Goal: Task Accomplishment & Management: Manage account settings

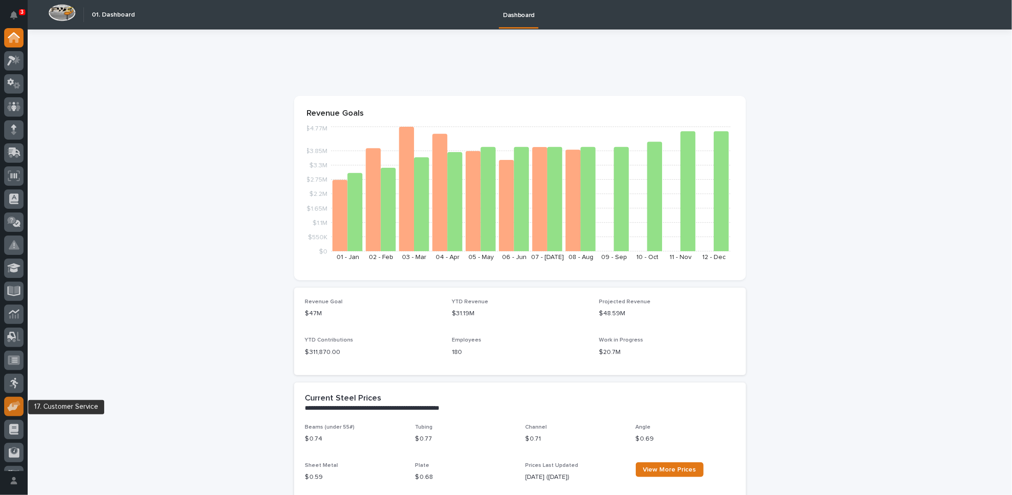
click at [15, 407] on icon at bounding box center [12, 407] width 11 height 9
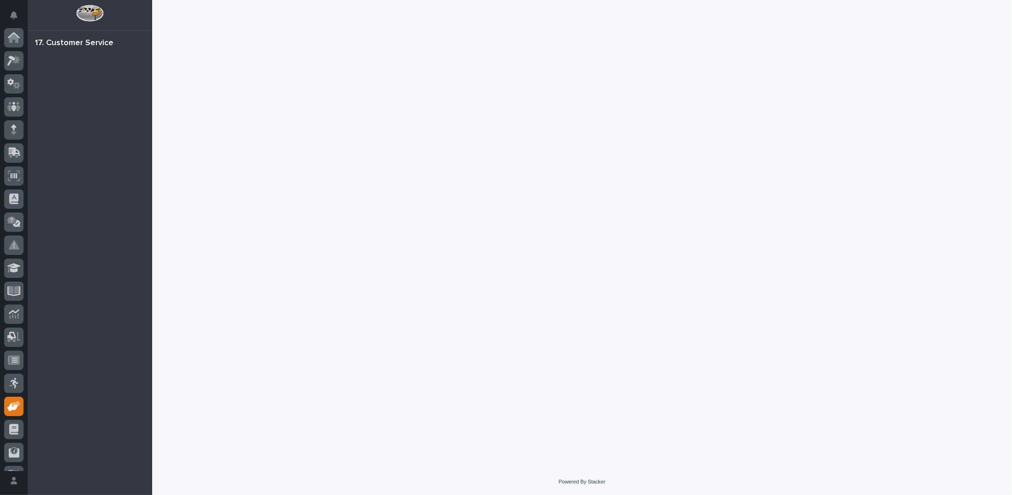
scroll to position [41, 0]
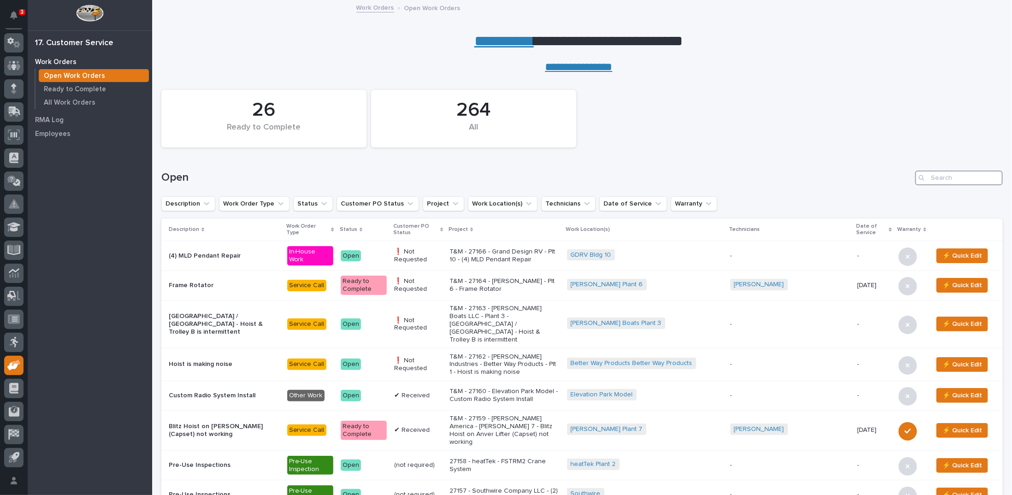
click at [931, 175] on input "Search" at bounding box center [959, 178] width 88 height 15
type input "26204"
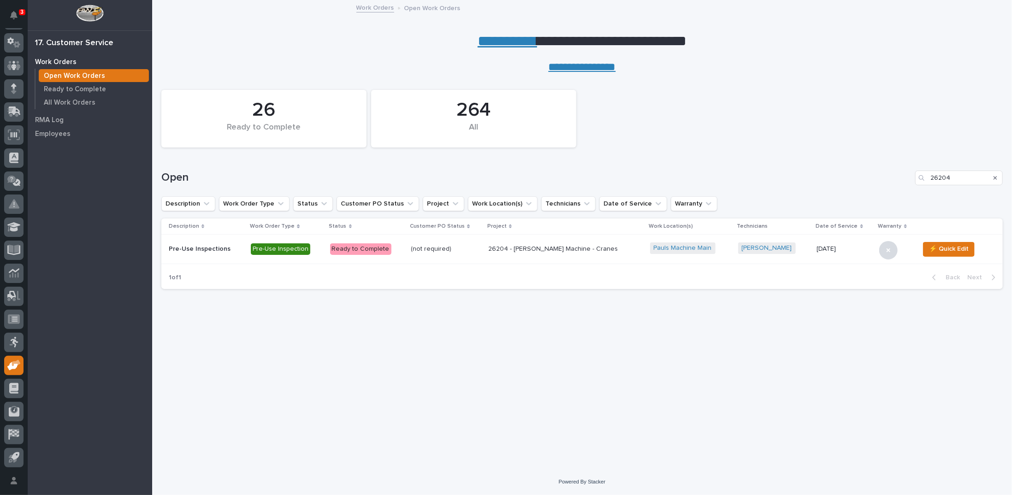
click at [516, 251] on p "26204 - Pauls Machine - Cranes" at bounding box center [565, 249] width 154 height 8
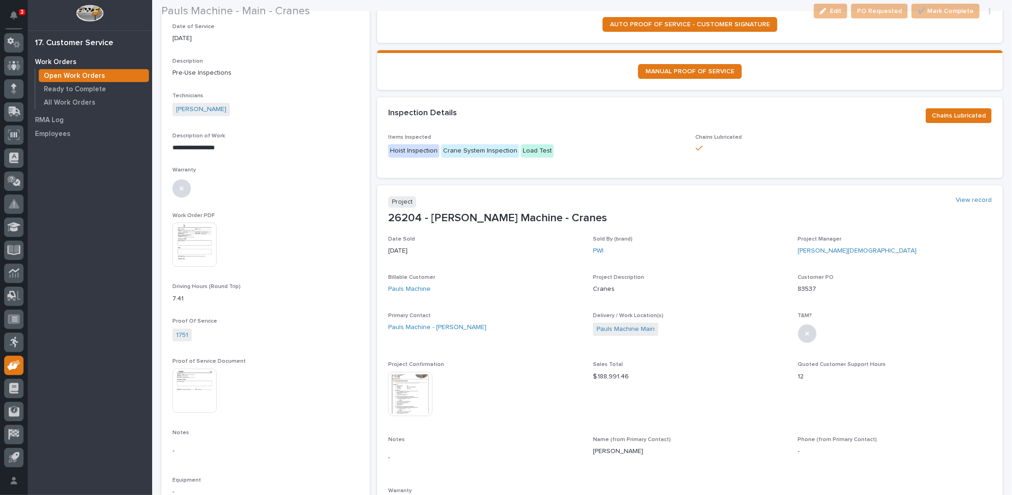
scroll to position [138, 0]
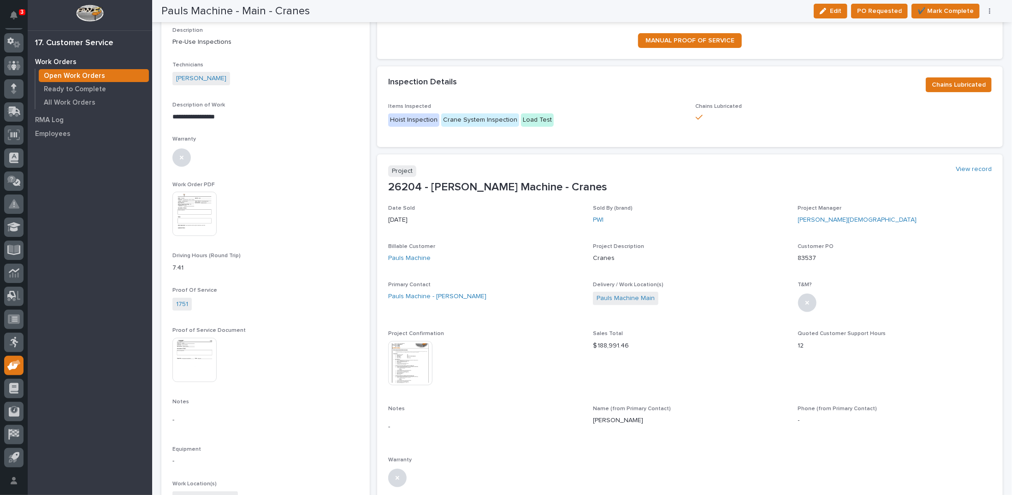
click at [417, 362] on img at bounding box center [410, 363] width 44 height 44
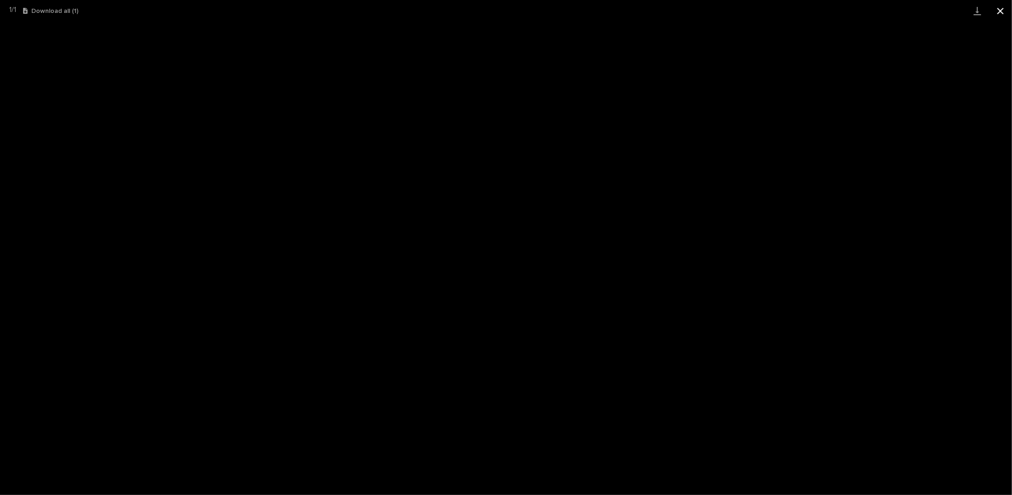
click at [1001, 6] on button "Close gallery" at bounding box center [1000, 11] width 23 height 22
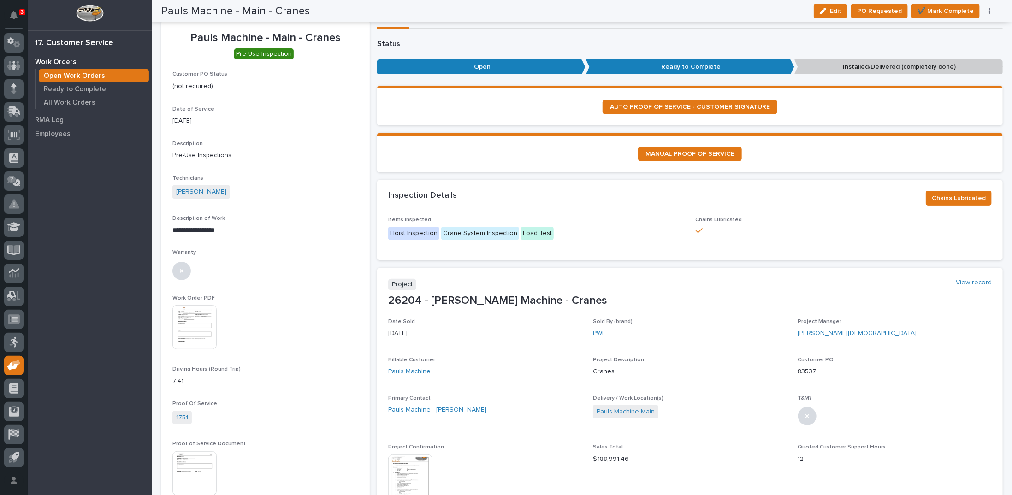
scroll to position [0, 0]
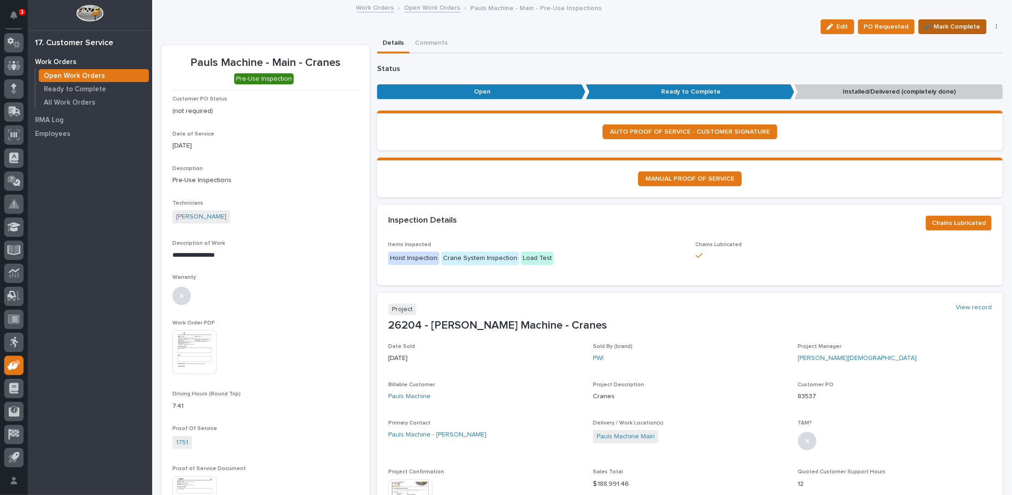
click at [935, 29] on span "✔️ Mark Complete" at bounding box center [952, 26] width 56 height 11
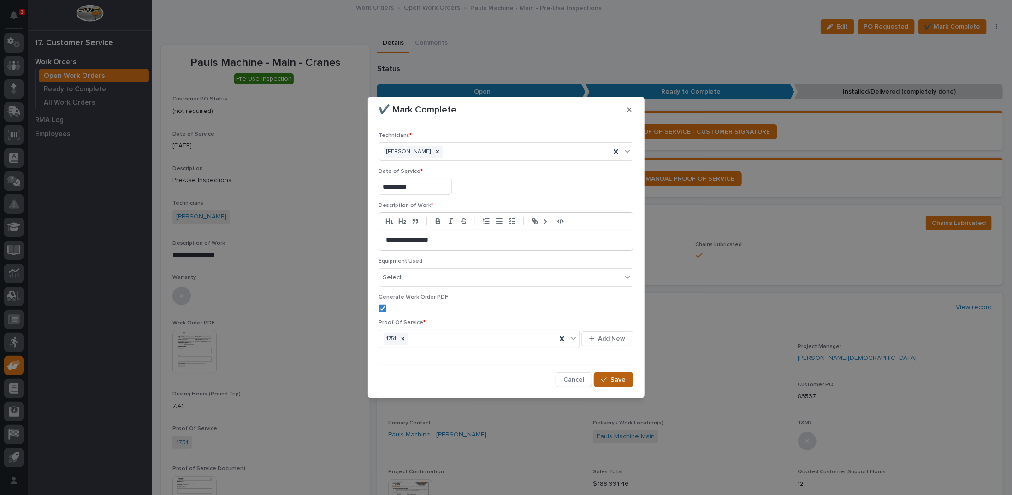
click at [600, 381] on button "Save" at bounding box center [613, 380] width 39 height 15
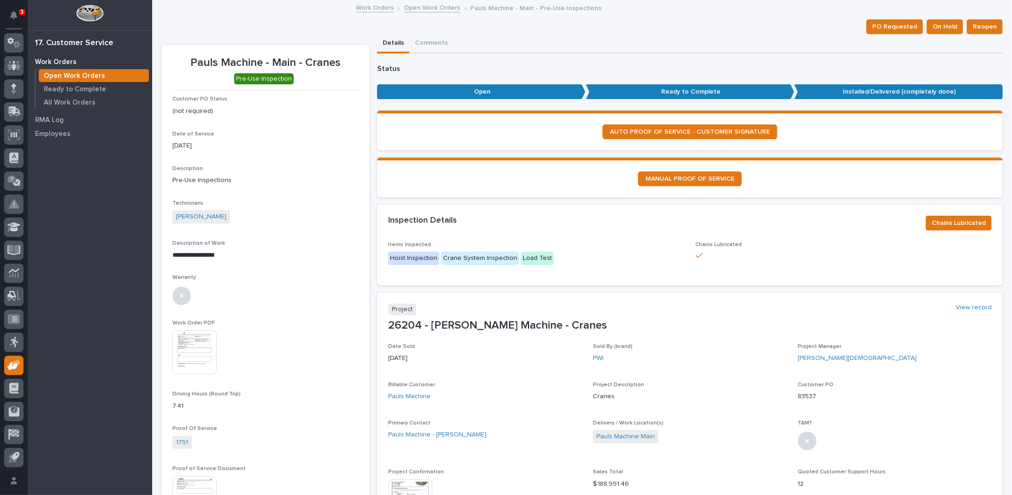
click at [413, 6] on link "Open Work Orders" at bounding box center [432, 7] width 56 height 11
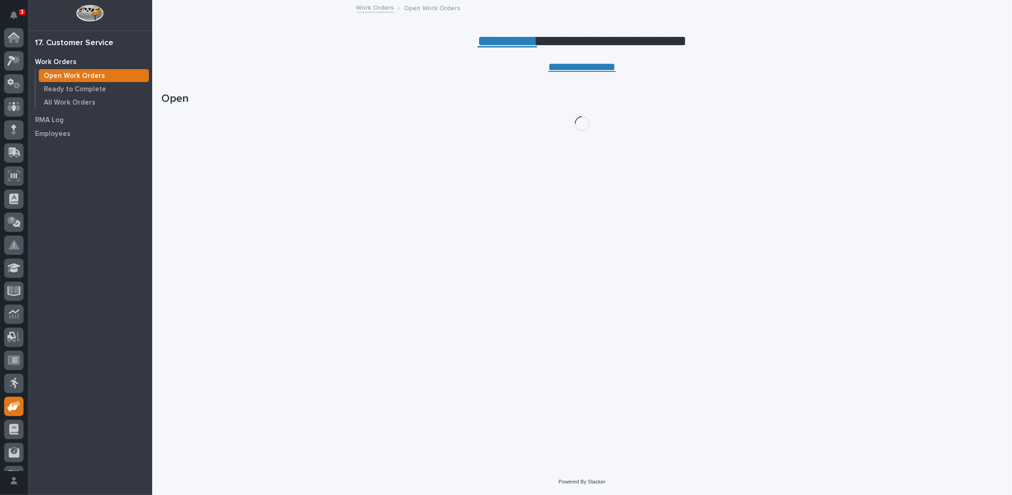
scroll to position [41, 0]
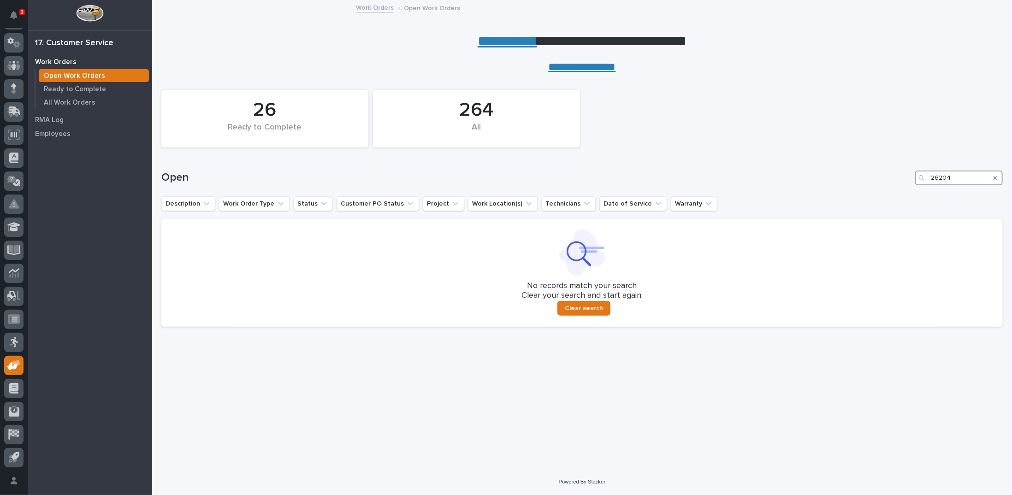
drag, startPoint x: 946, startPoint y: 176, endPoint x: 935, endPoint y: 176, distance: 10.1
click at [935, 176] on input "26204" at bounding box center [959, 178] width 88 height 15
drag, startPoint x: 976, startPoint y: 175, endPoint x: 889, endPoint y: 168, distance: 86.5
click at [898, 173] on div "Open 26204" at bounding box center [581, 178] width 841 height 15
type input "26359"
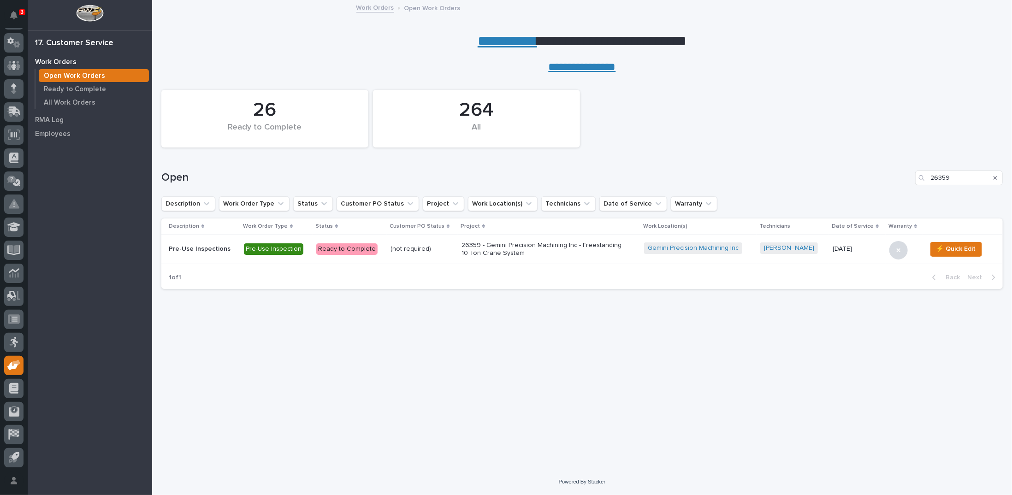
click at [475, 249] on p "26359 - Gemini Precision Machining Inc - Freestanding 10 Ton Crane System" at bounding box center [542, 250] width 161 height 16
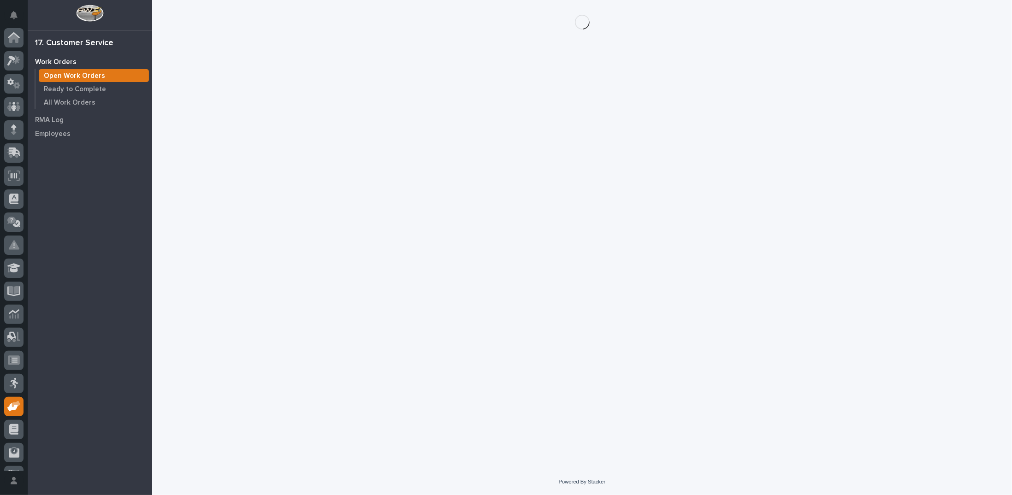
scroll to position [41, 0]
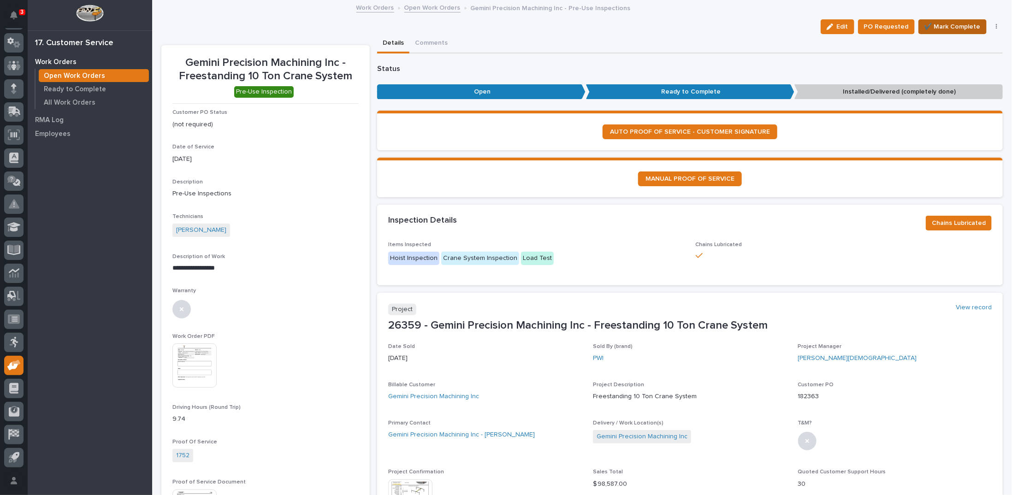
click at [943, 23] on span "✔️ Mark Complete" at bounding box center [952, 26] width 56 height 11
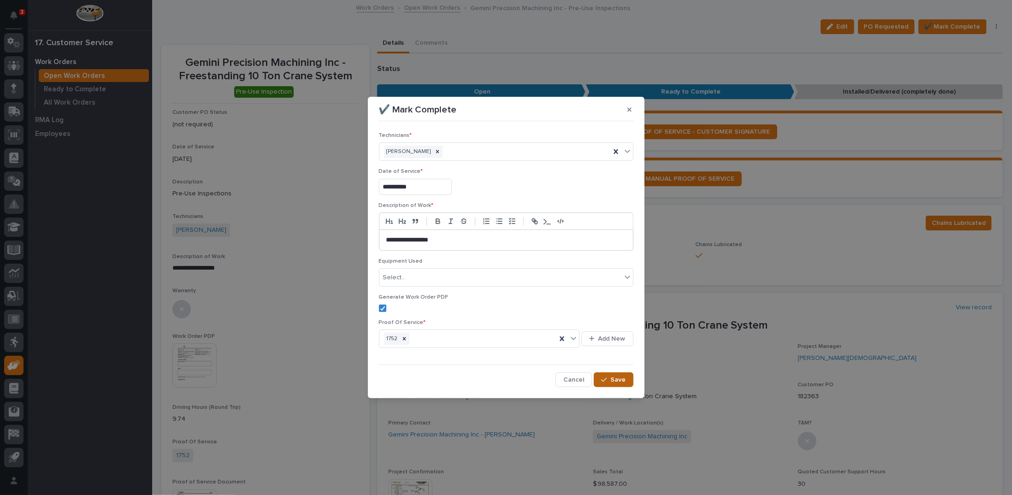
click at [613, 383] on button "Save" at bounding box center [613, 380] width 39 height 15
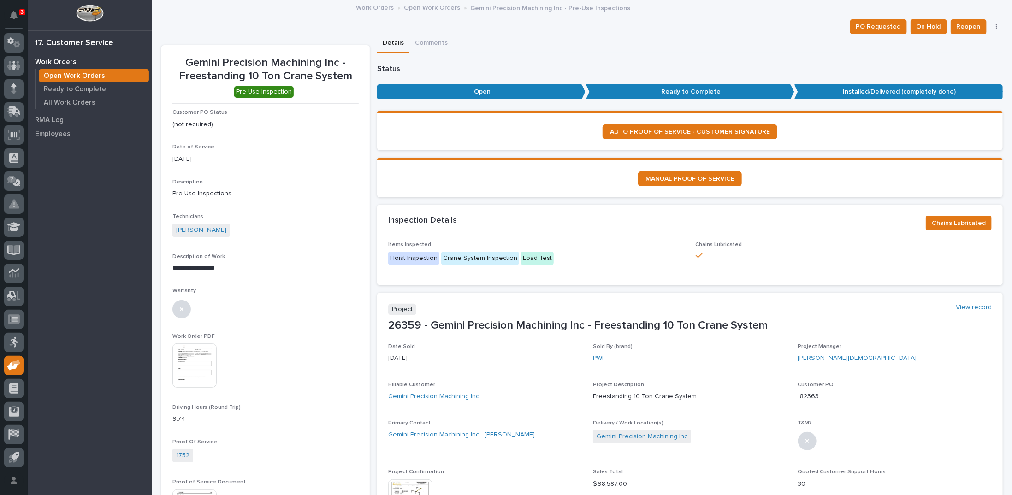
click at [412, 7] on link "Open Work Orders" at bounding box center [432, 7] width 56 height 11
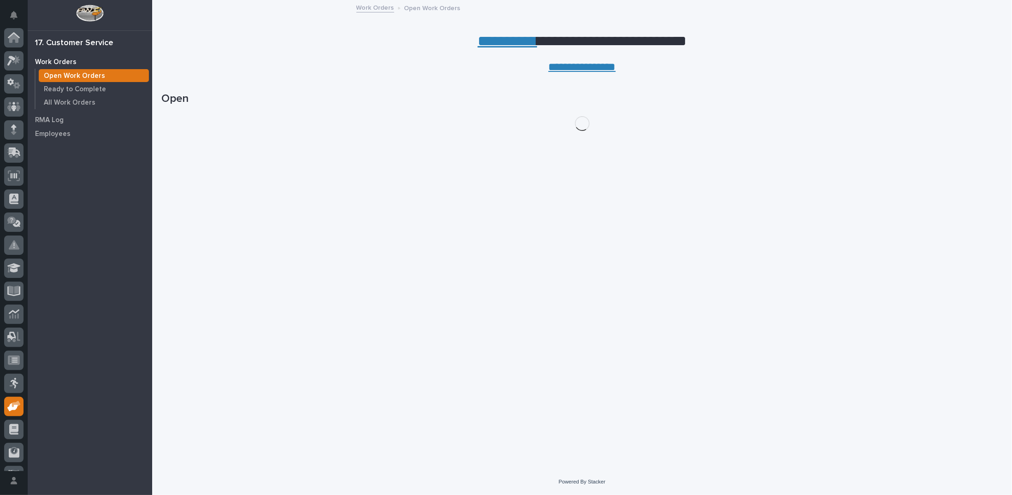
scroll to position [41, 0]
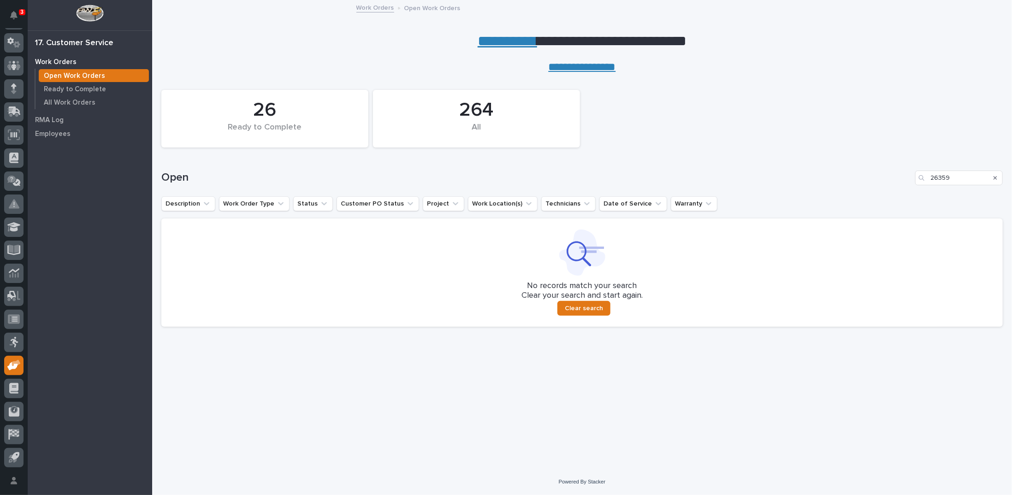
click at [995, 178] on icon "Search" at bounding box center [996, 178] width 4 height 4
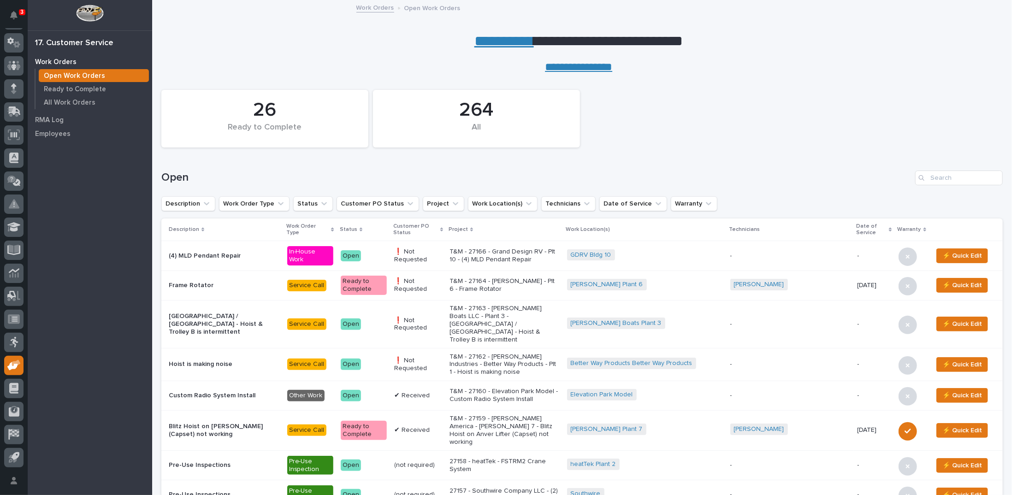
click at [492, 41] on link "**********" at bounding box center [503, 41] width 59 height 15
click at [79, 102] on p "All Work Orders" at bounding box center [70, 103] width 52 height 8
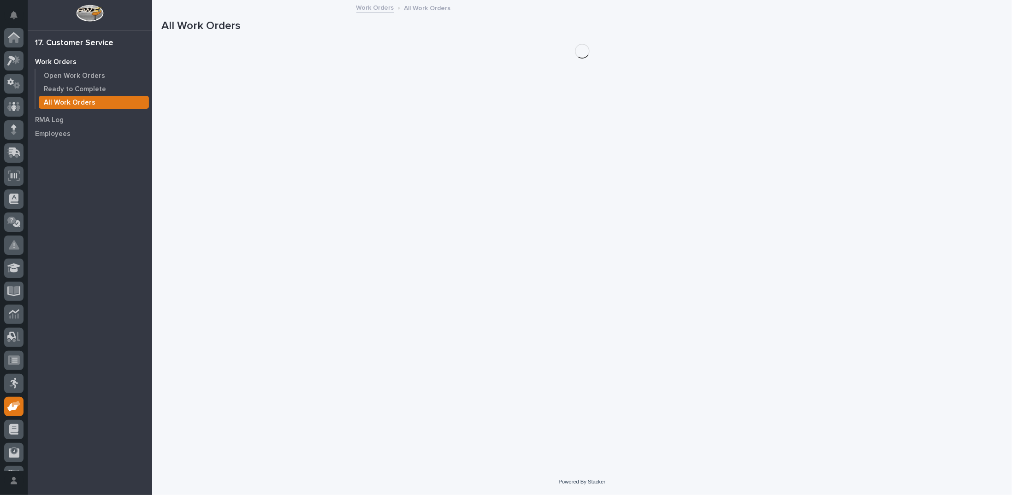
scroll to position [41, 0]
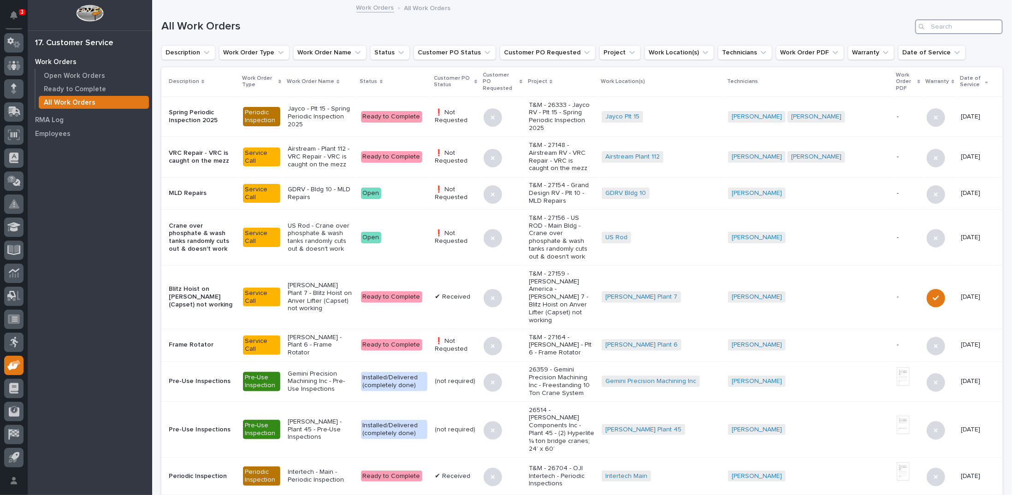
click at [945, 25] on input "Search" at bounding box center [959, 26] width 88 height 15
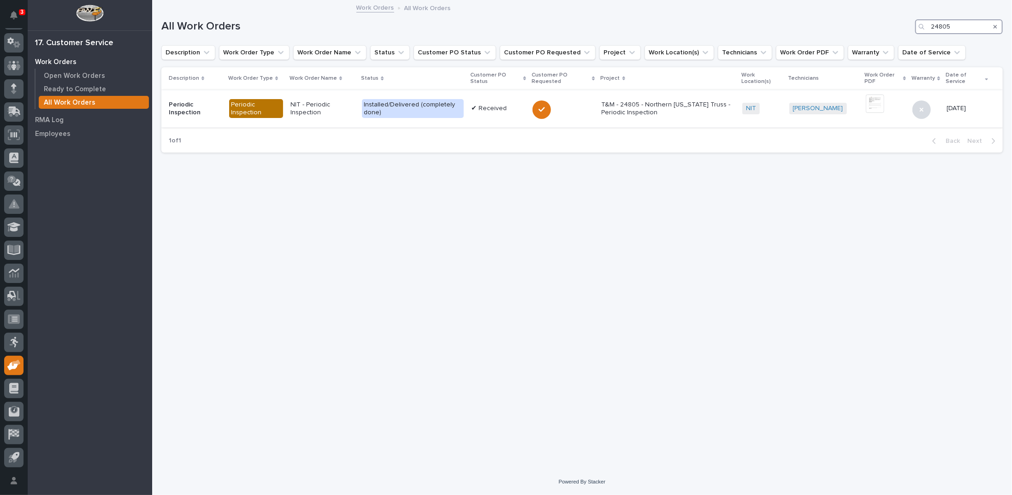
type input "24805"
click at [610, 109] on p "T&M - 24805 - Northern Indiana Truss - Periodic Inspection" at bounding box center [668, 109] width 133 height 16
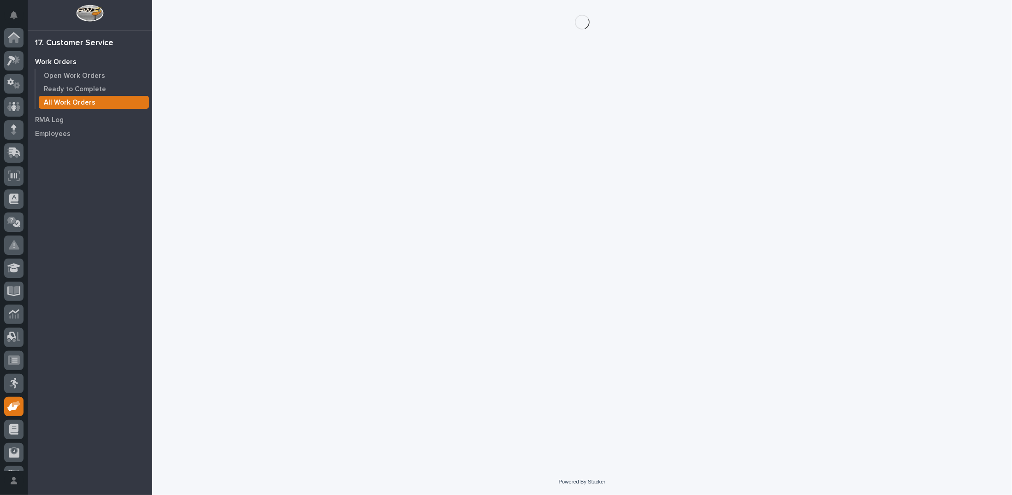
scroll to position [41, 0]
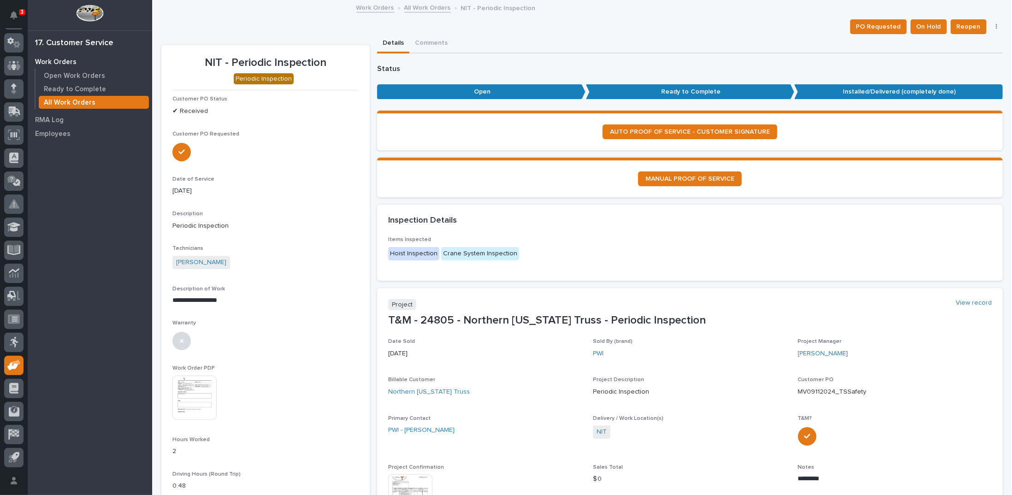
click at [420, 7] on link "All Work Orders" at bounding box center [427, 7] width 47 height 11
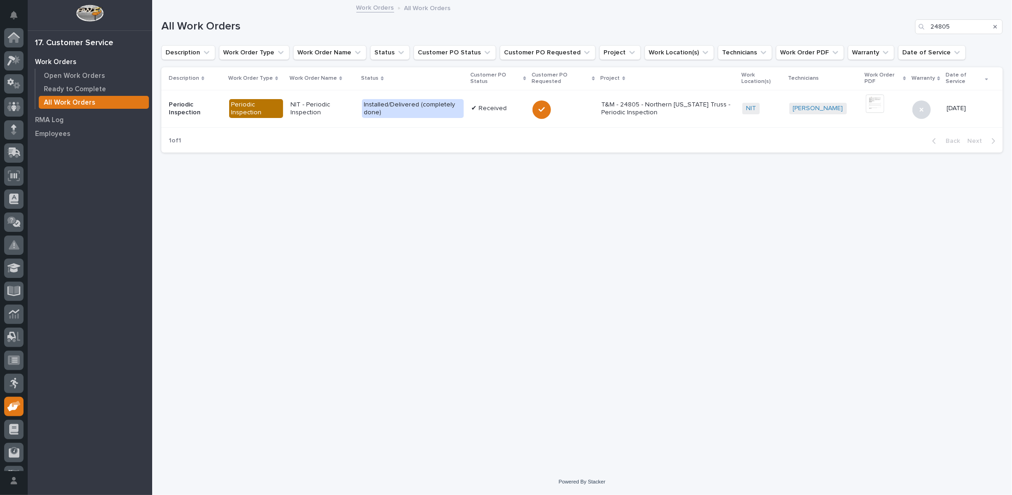
scroll to position [41, 0]
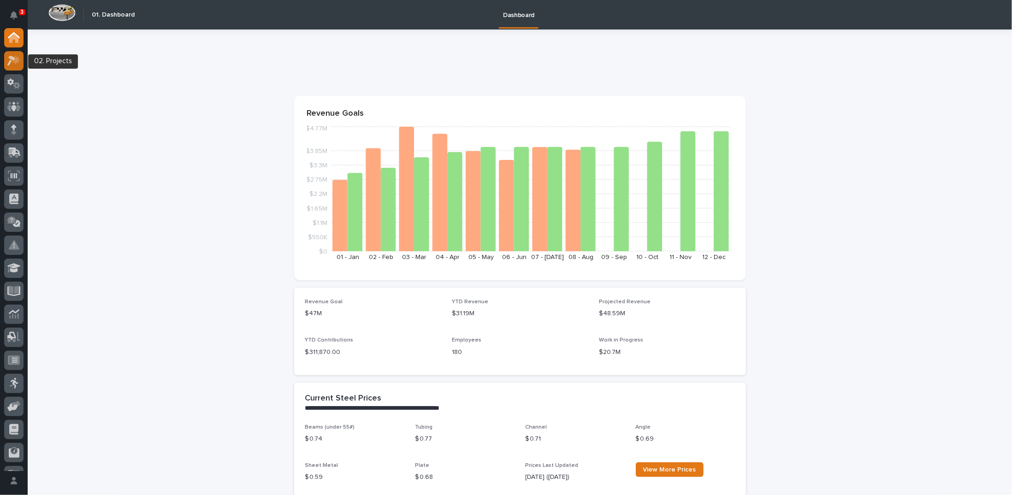
click at [8, 55] on icon at bounding box center [13, 60] width 13 height 11
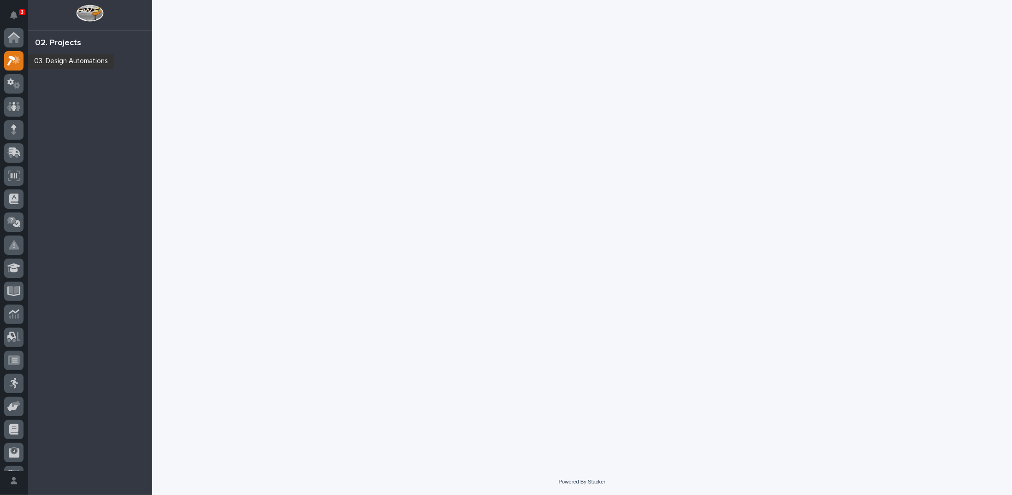
scroll to position [23, 0]
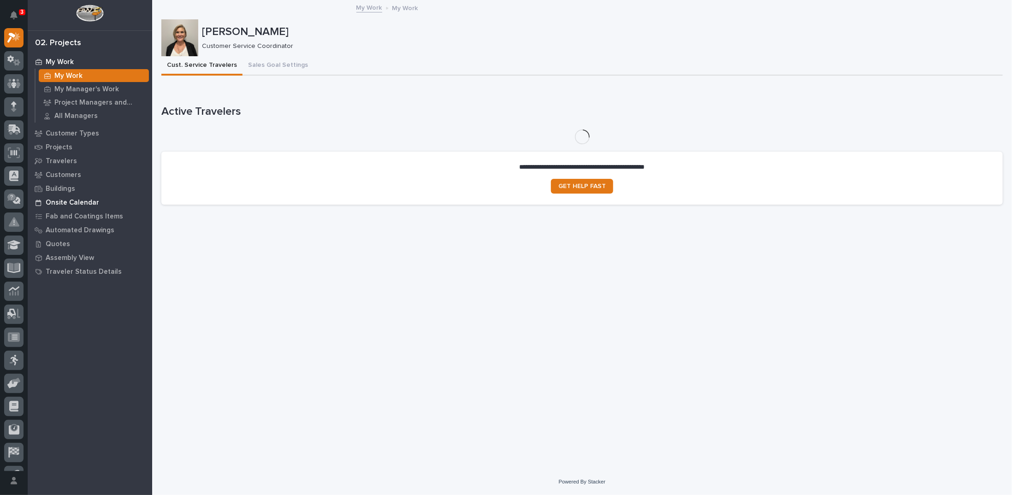
click at [69, 203] on p "Onsite Calendar" at bounding box center [72, 203] width 53 height 8
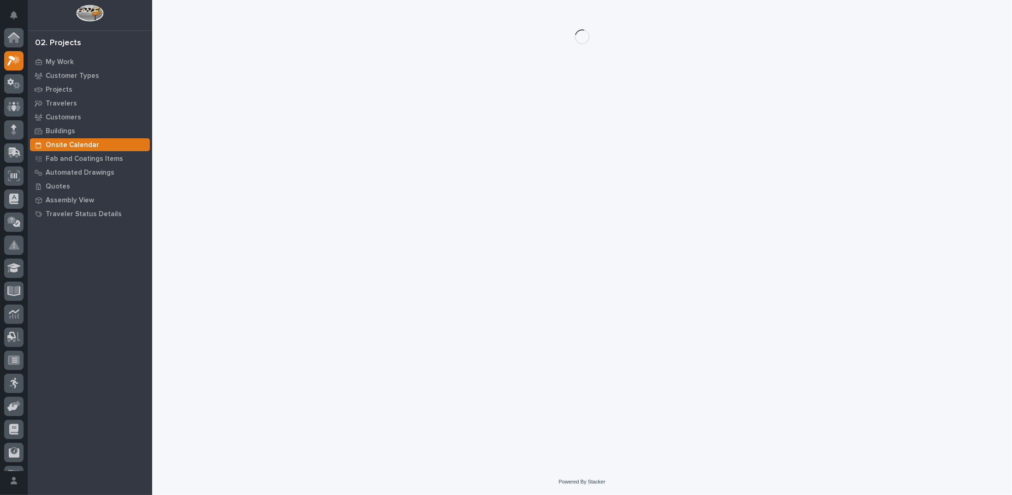
scroll to position [23, 0]
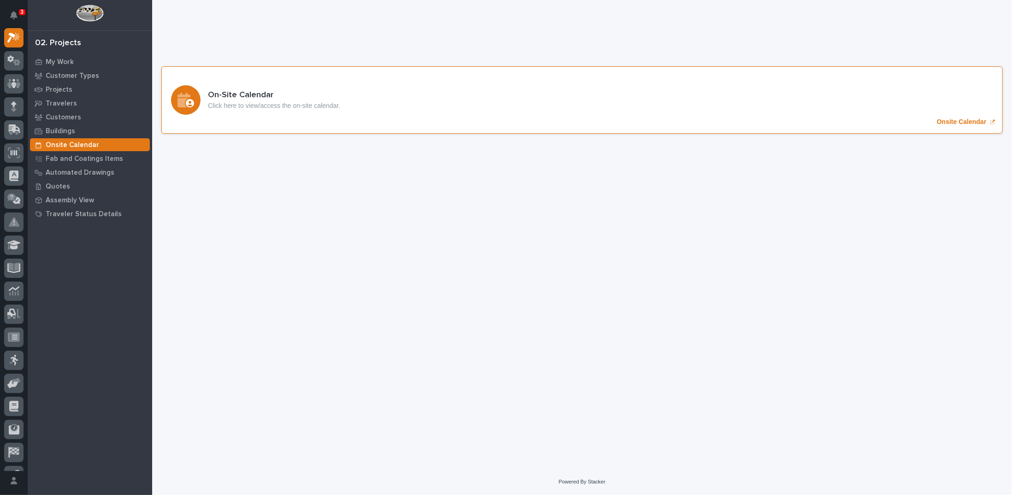
click at [952, 120] on p "Onsite Calendar" at bounding box center [961, 122] width 49 height 8
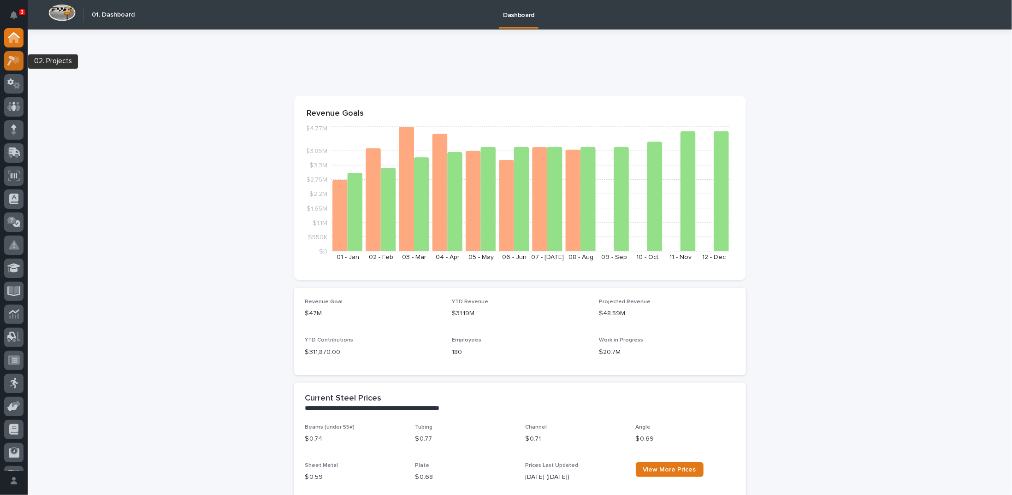
click at [17, 58] on icon at bounding box center [16, 59] width 8 height 9
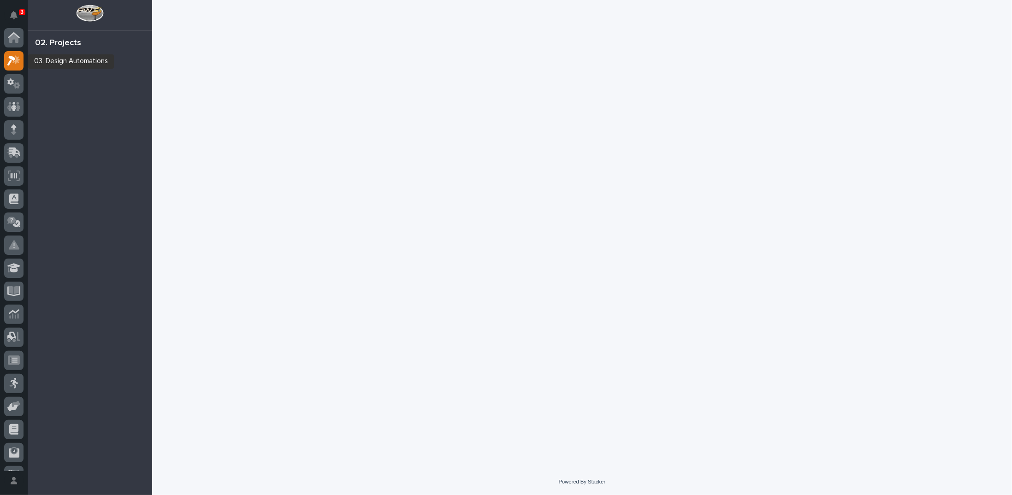
scroll to position [23, 0]
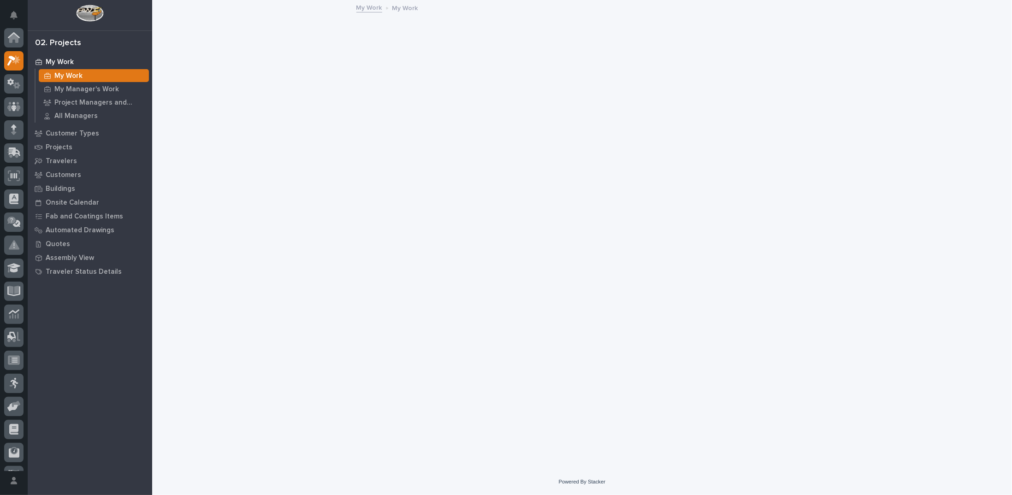
scroll to position [23, 0]
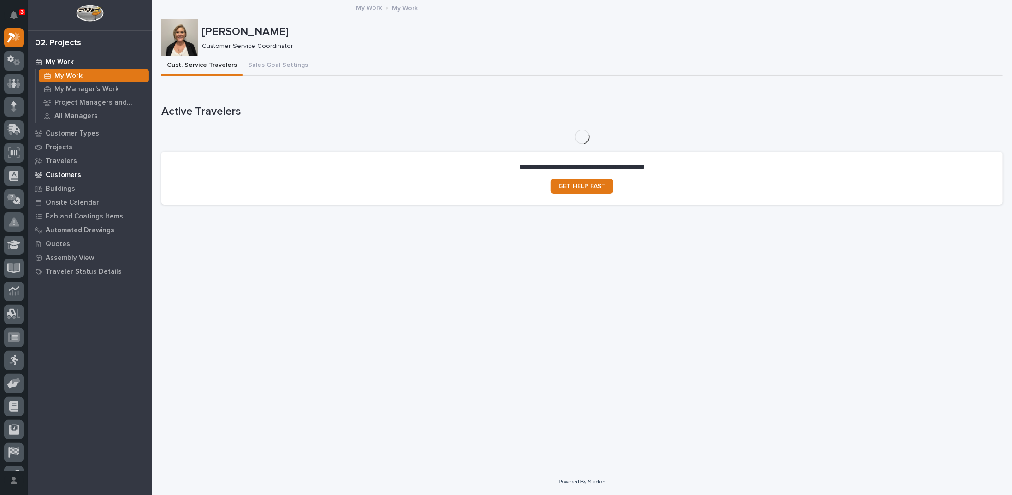
click at [61, 173] on p "Customers" at bounding box center [64, 175] width 36 height 8
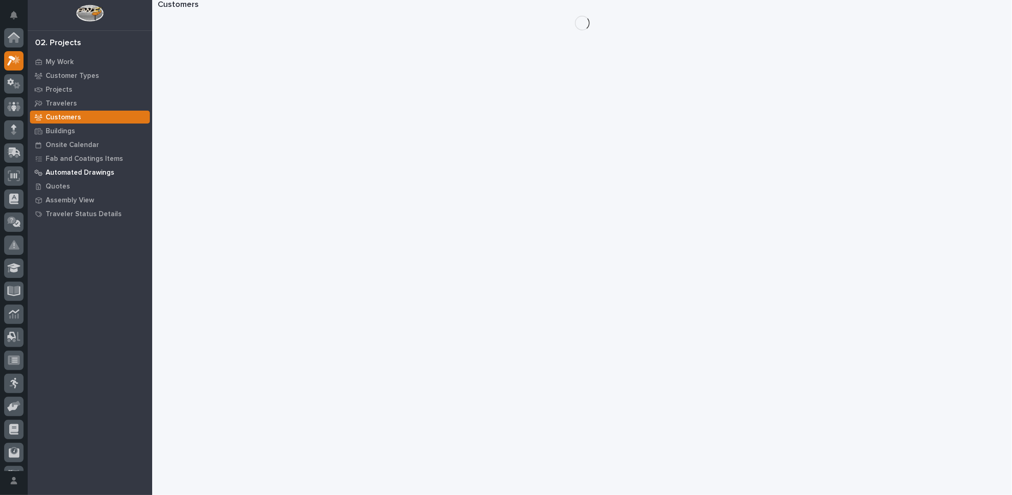
scroll to position [23, 0]
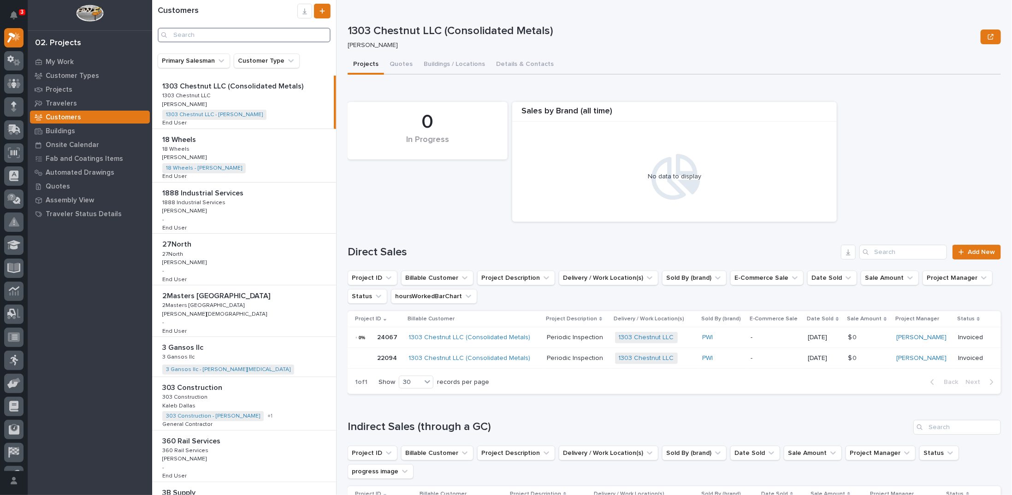
click at [176, 32] on input "Search" at bounding box center [244, 35] width 173 height 15
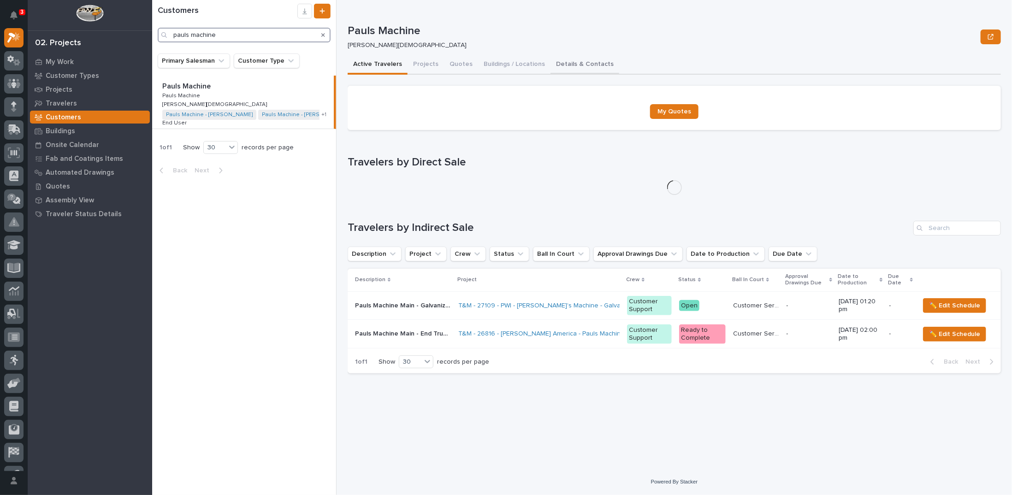
type input "pauls machine"
click at [575, 63] on button "Details & Contacts" at bounding box center [585, 64] width 69 height 19
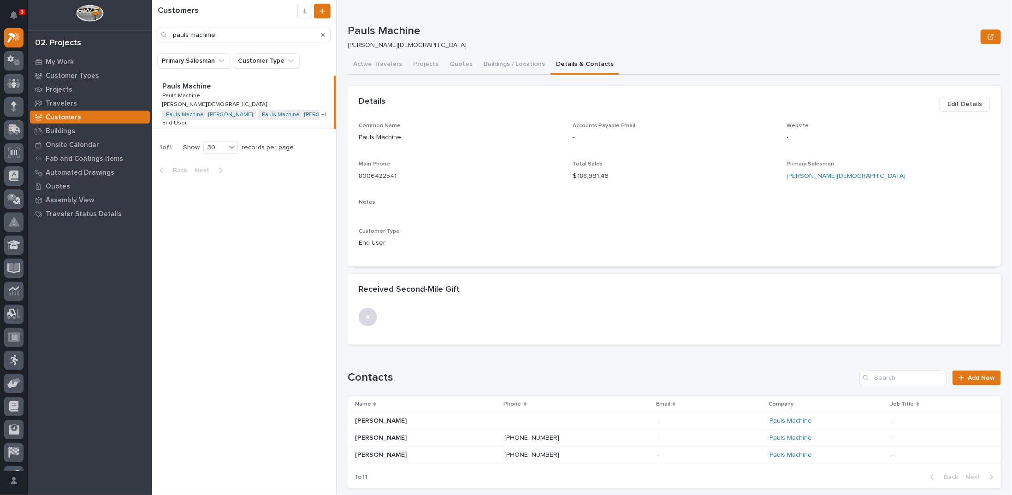
scroll to position [46, 0]
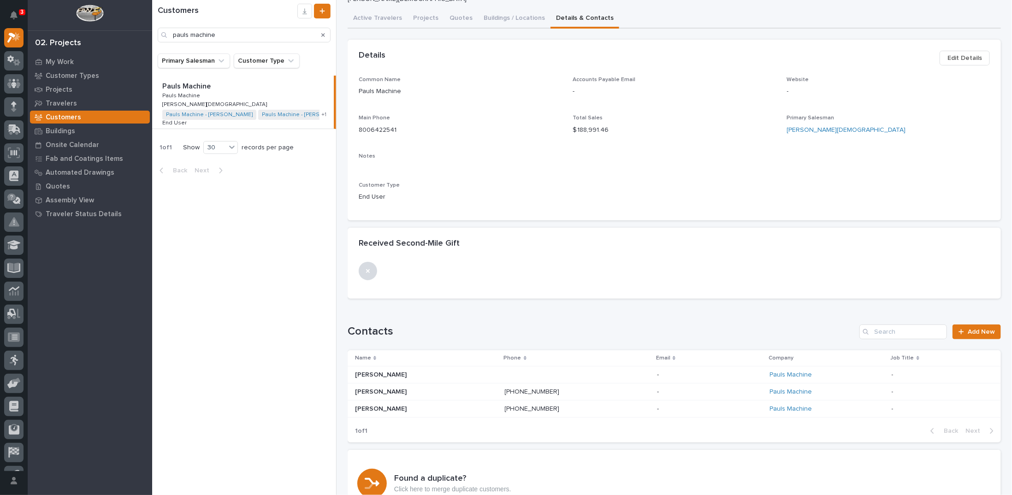
click at [365, 372] on p "Brad Rinschen" at bounding box center [381, 374] width 53 height 10
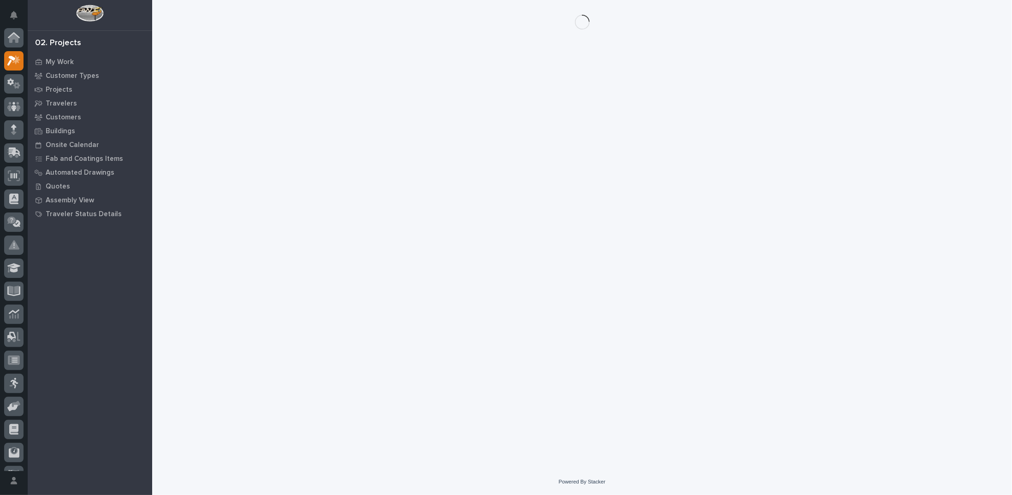
scroll to position [23, 0]
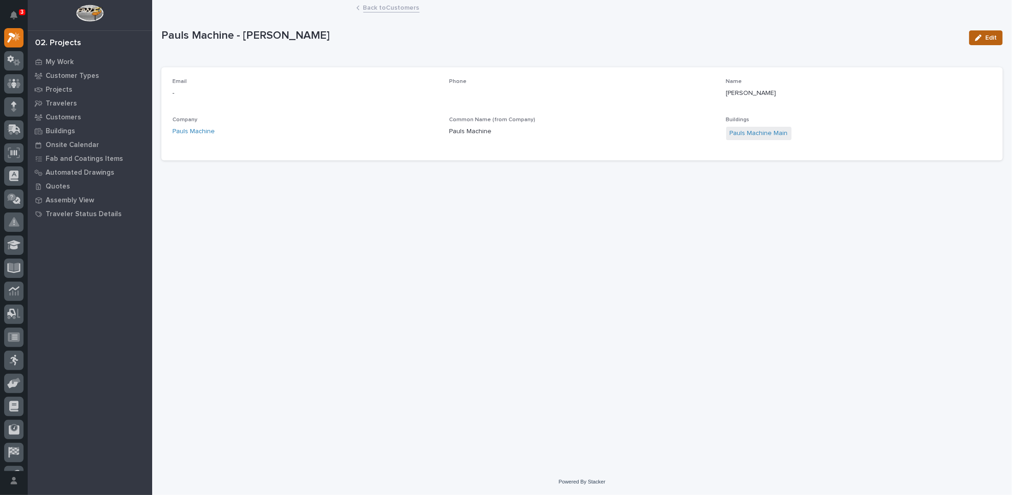
click at [989, 36] on span "Edit" at bounding box center [991, 38] width 12 height 8
click at [221, 98] on input at bounding box center [305, 98] width 266 height 18
paste input "bradley.rinschen@paulsmachine.com"
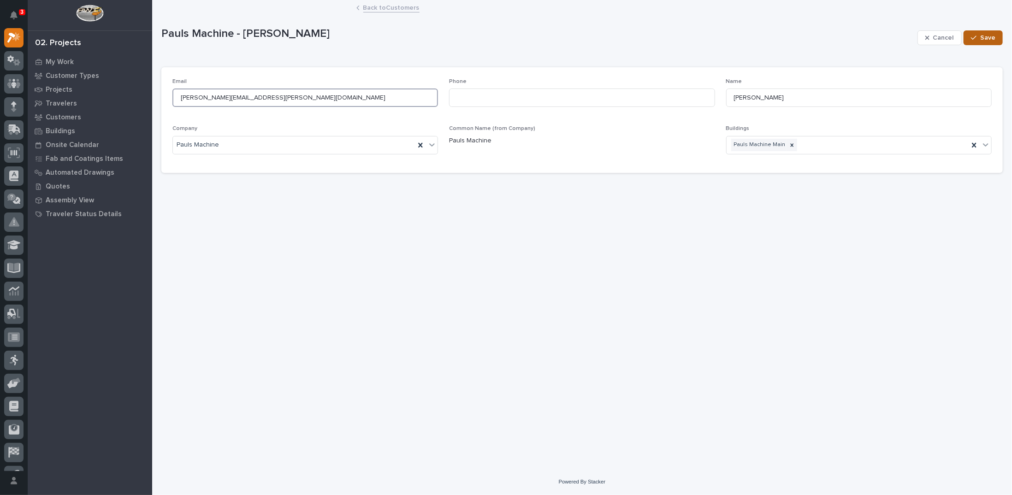
type input "bradley.rinschen@paulsmachine.com"
click at [974, 37] on icon "button" at bounding box center [974, 38] width 6 height 6
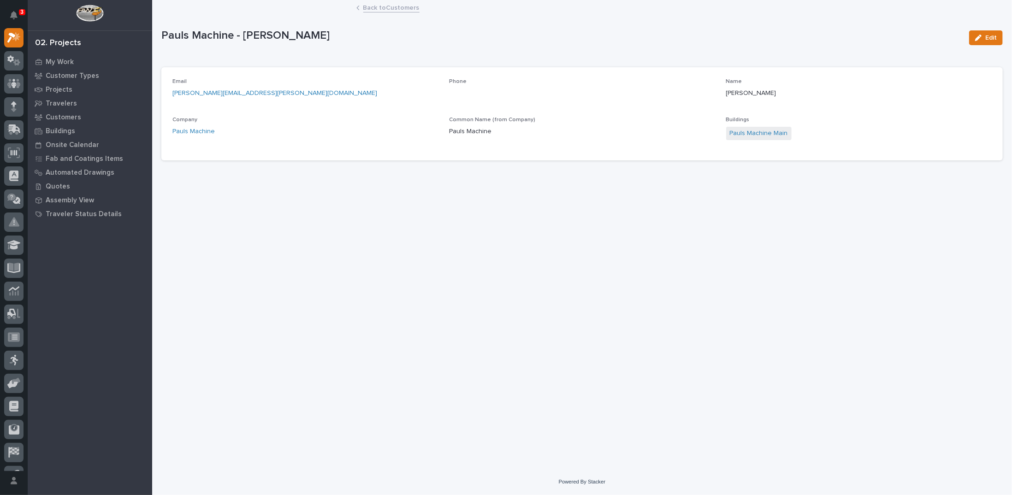
click at [396, 8] on link "Back to Customers" at bounding box center [391, 7] width 56 height 11
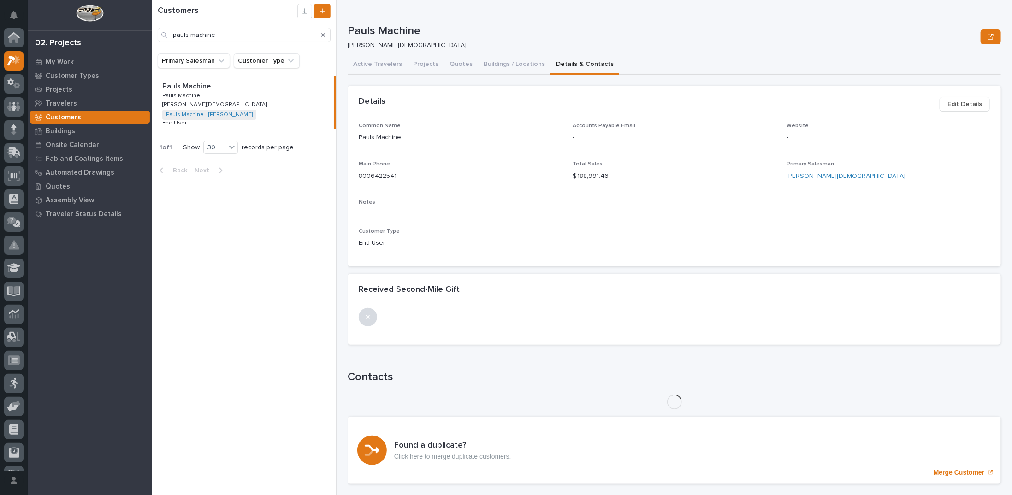
scroll to position [23, 0]
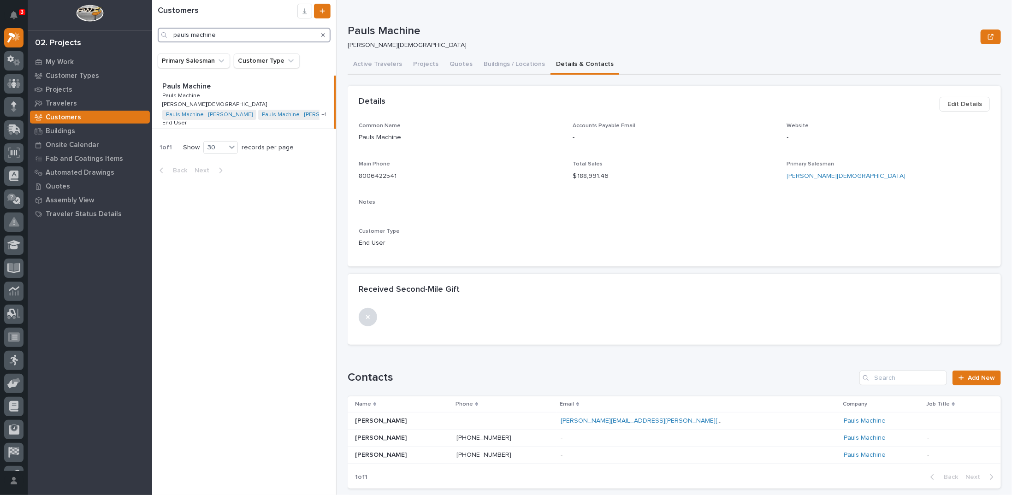
drag, startPoint x: 191, startPoint y: 37, endPoint x: 113, endPoint y: 31, distance: 78.1
click at [152, 36] on div "3 My Settings Log Out 02. Projects My Work Customer Types Projects Travelers Cu…" at bounding box center [582, 247] width 860 height 495
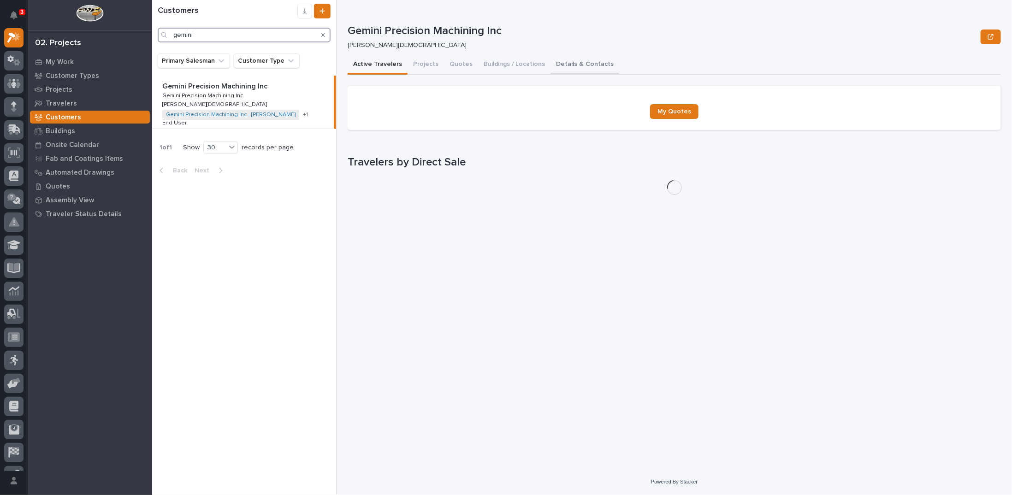
type input "gemini"
click at [574, 61] on button "Details & Contacts" at bounding box center [585, 64] width 69 height 19
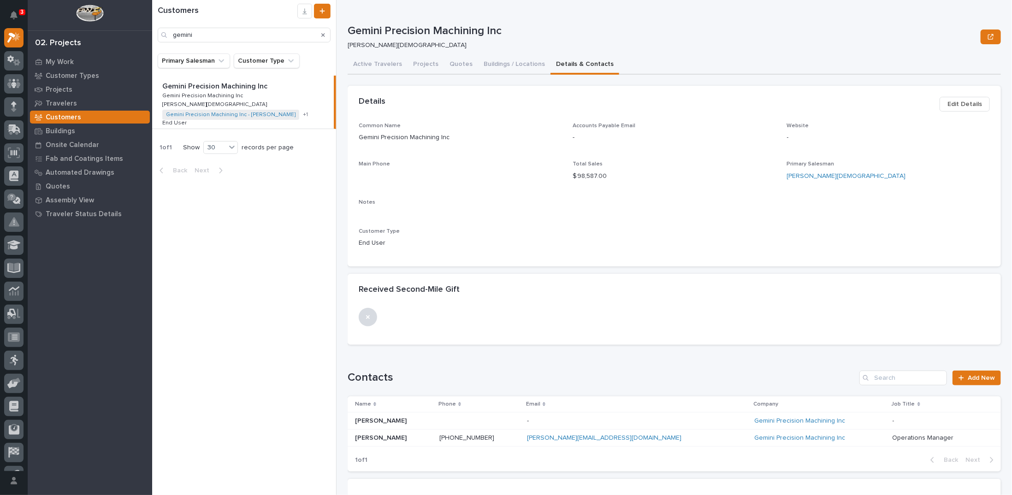
click at [377, 422] on p "Dave Jimposki" at bounding box center [381, 420] width 53 height 10
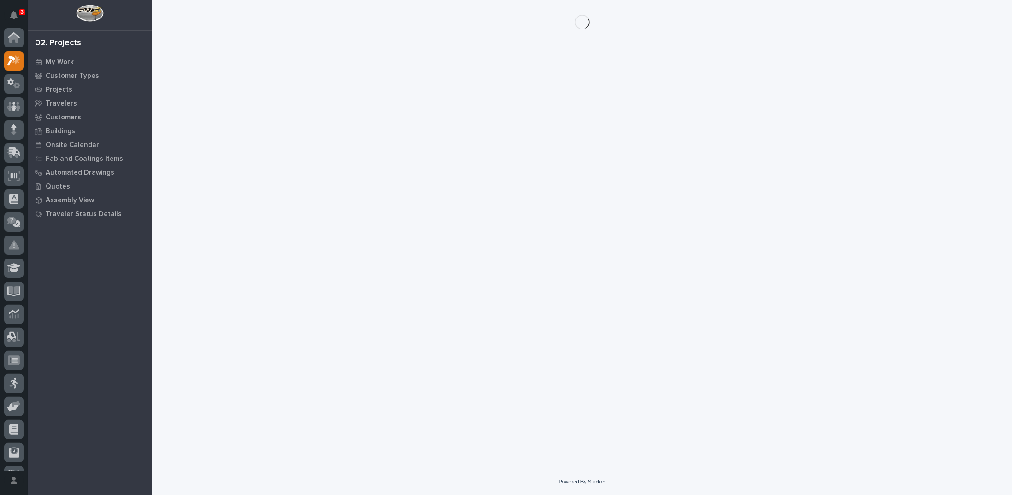
scroll to position [23, 0]
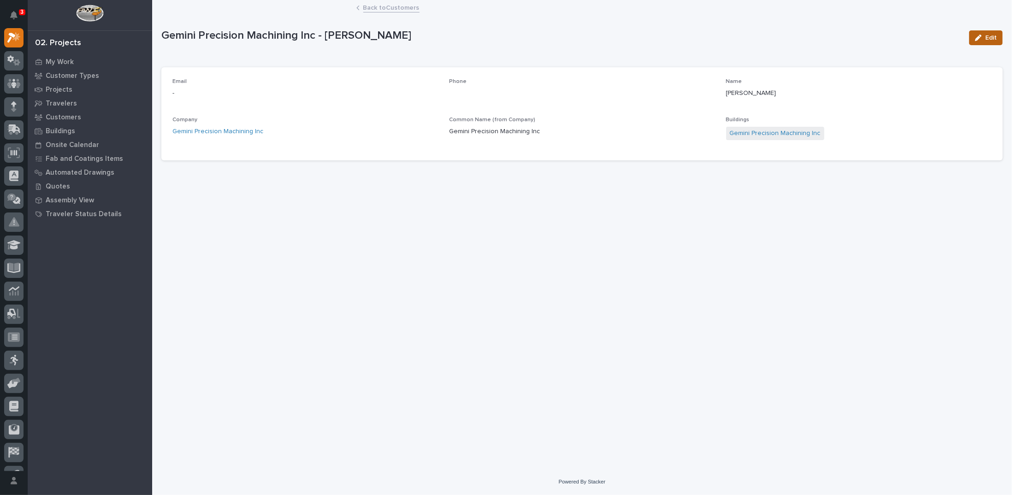
click at [980, 36] on icon "button" at bounding box center [978, 38] width 6 height 6
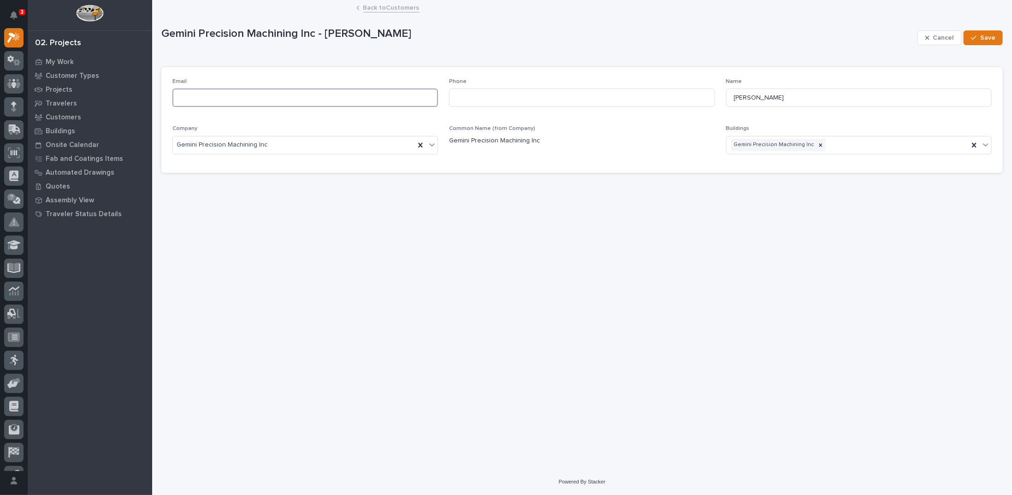
click at [229, 98] on input at bounding box center [305, 98] width 266 height 18
paste input "djimpkoski@geminigroup.net"
type input "djimpkoski@geminigroup.net"
click at [983, 39] on span "Save" at bounding box center [987, 38] width 15 height 8
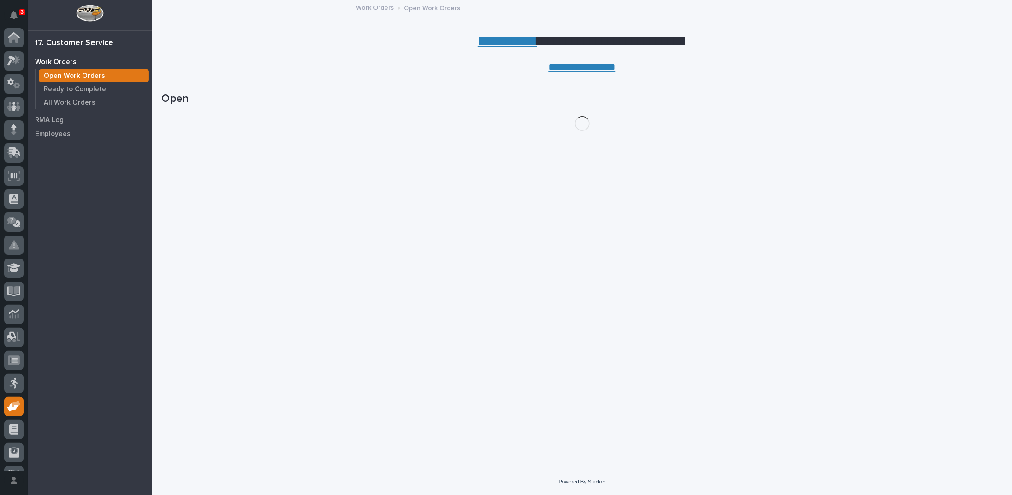
scroll to position [41, 0]
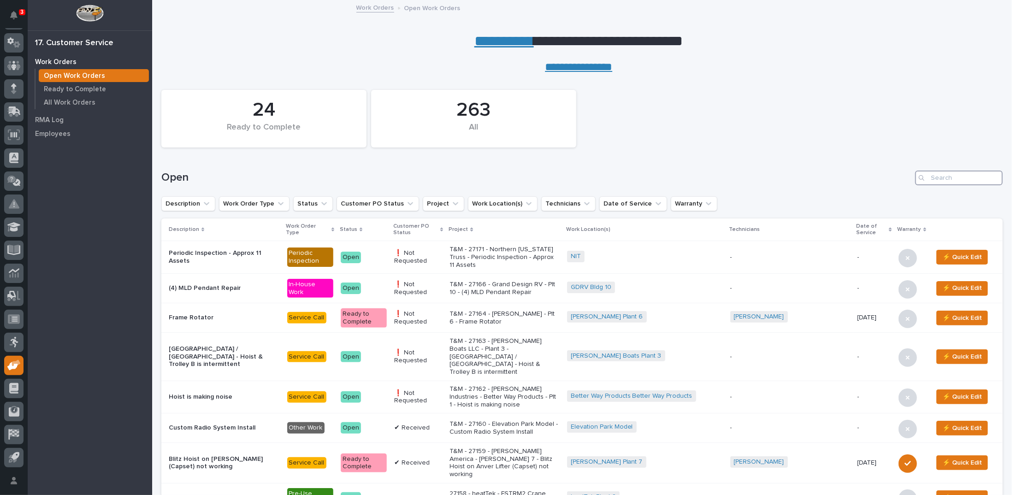
click at [935, 177] on input "Search" at bounding box center [959, 178] width 88 height 15
type input "26770"
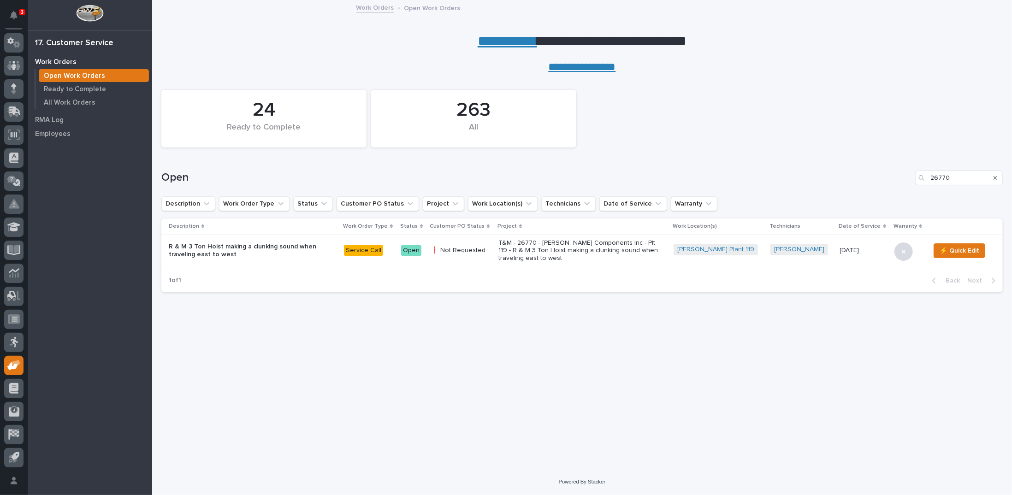
click at [586, 252] on p "T&M - 26770 - [PERSON_NAME] Components Inc - Plt 119 - R & M 3 Ton Hoist making…" at bounding box center [578, 250] width 161 height 23
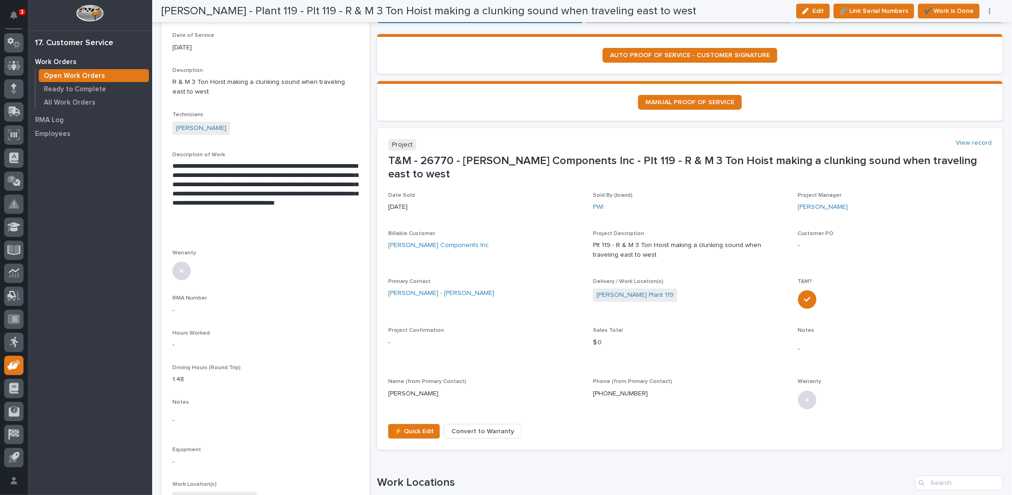
scroll to position [151, 0]
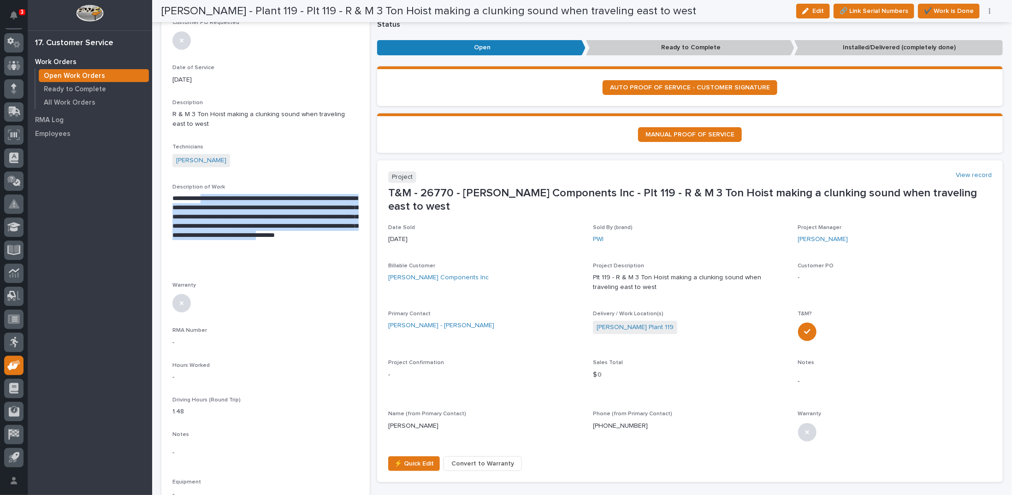
drag, startPoint x: 201, startPoint y: 186, endPoint x: 295, endPoint y: 231, distance: 104.6
click at [295, 231] on p "**********" at bounding box center [264, 221] width 185 height 55
copy p "**********"
click at [272, 201] on p "**********" at bounding box center [264, 221] width 185 height 55
click at [258, 194] on p "**********" at bounding box center [264, 221] width 185 height 55
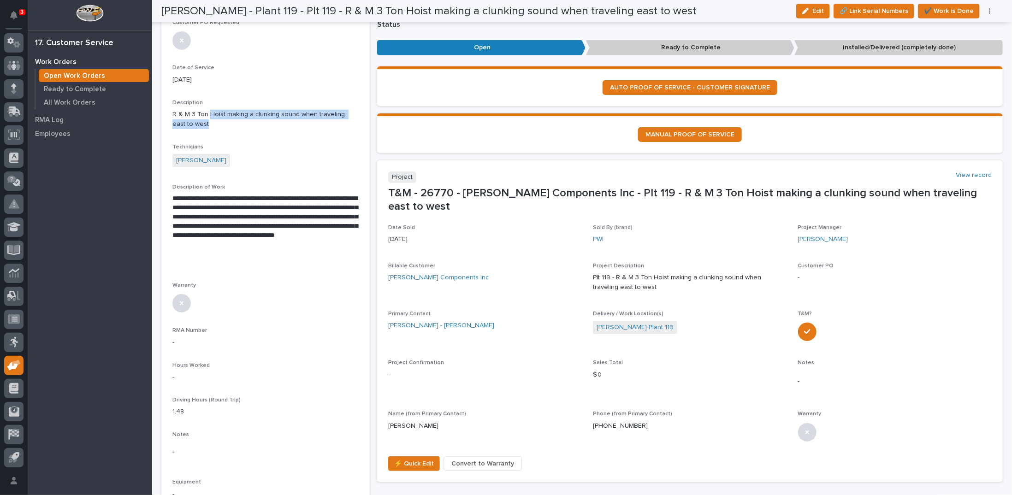
drag, startPoint x: 207, startPoint y: 101, endPoint x: 206, endPoint y: 110, distance: 8.4
click at [206, 110] on p "R & M 3 Ton Hoist making a clunking sound when traveling east to west" at bounding box center [265, 119] width 186 height 19
copy p "Hoist making a clunking sound when traveling east to west"
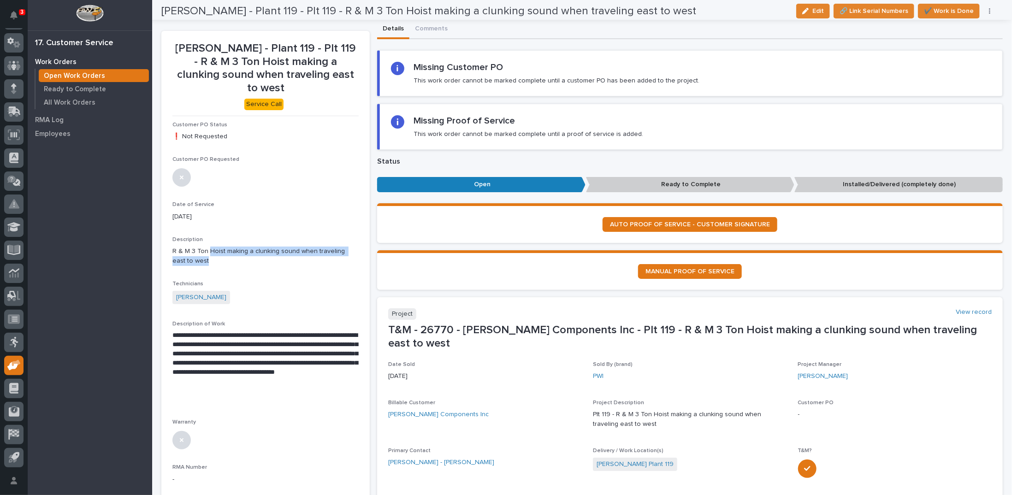
scroll to position [0, 0]
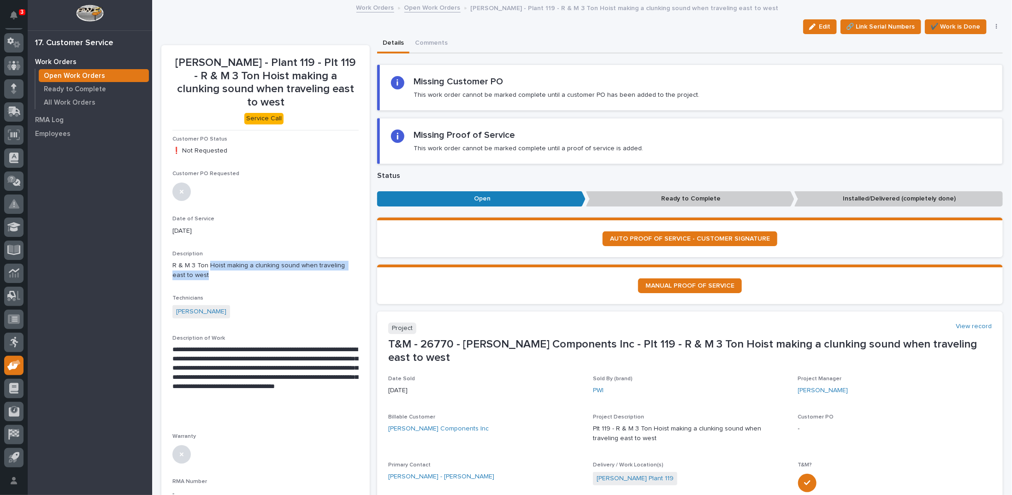
click at [428, 11] on link "Open Work Orders" at bounding box center [432, 7] width 56 height 11
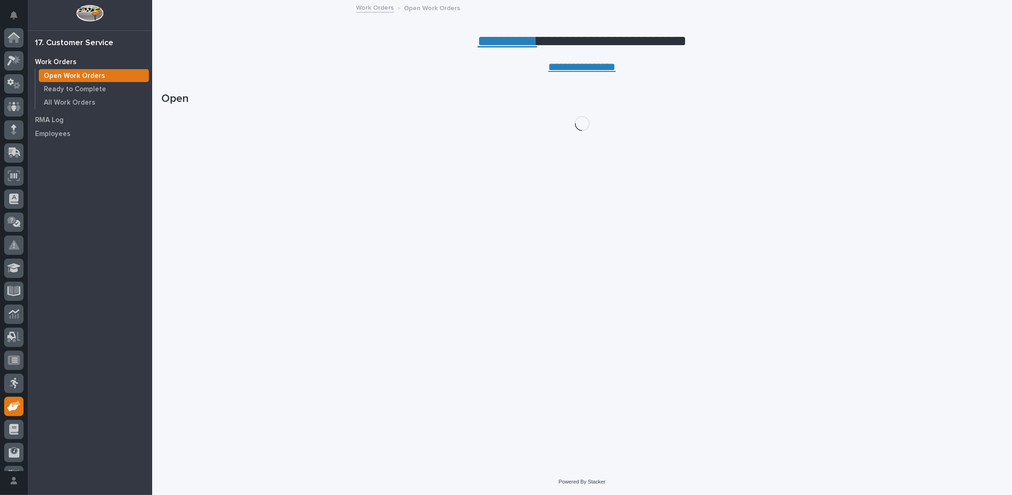
scroll to position [41, 0]
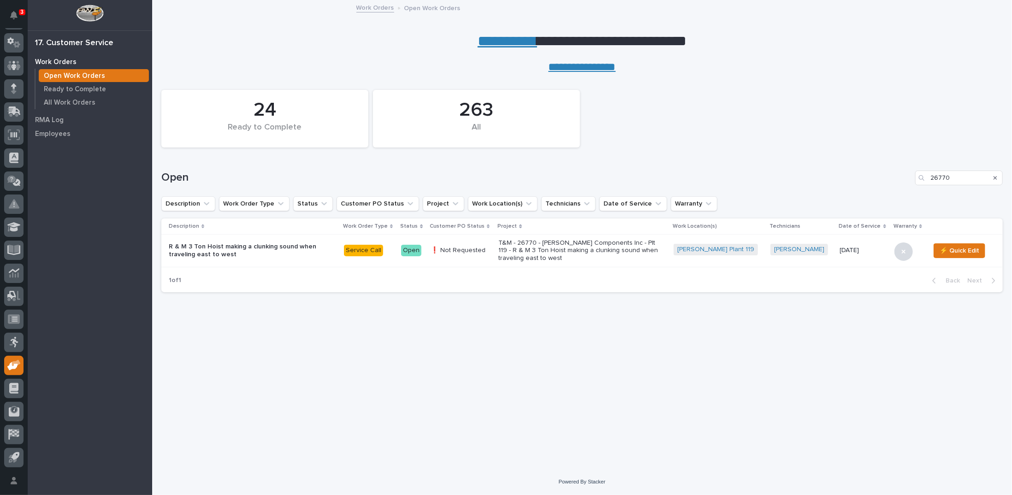
click at [995, 178] on icon "Search" at bounding box center [996, 178] width 4 height 6
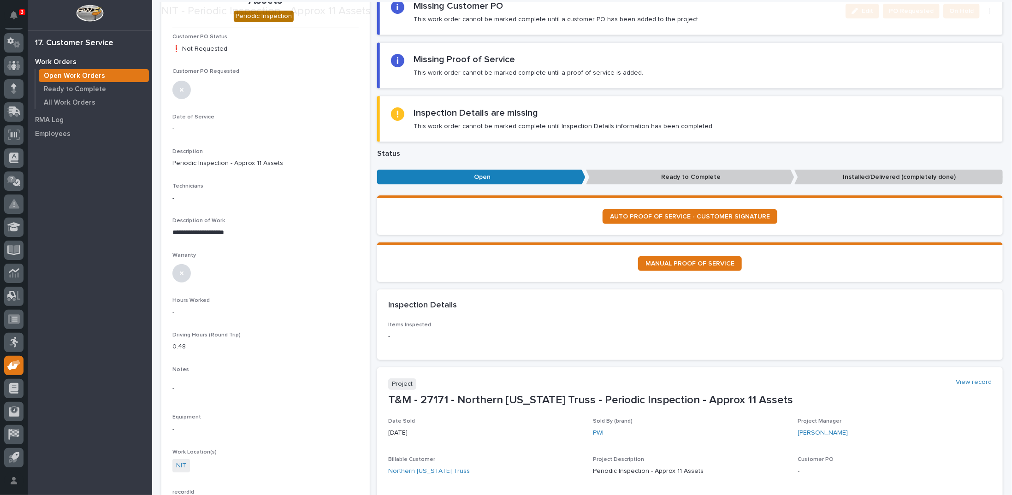
scroll to position [92, 0]
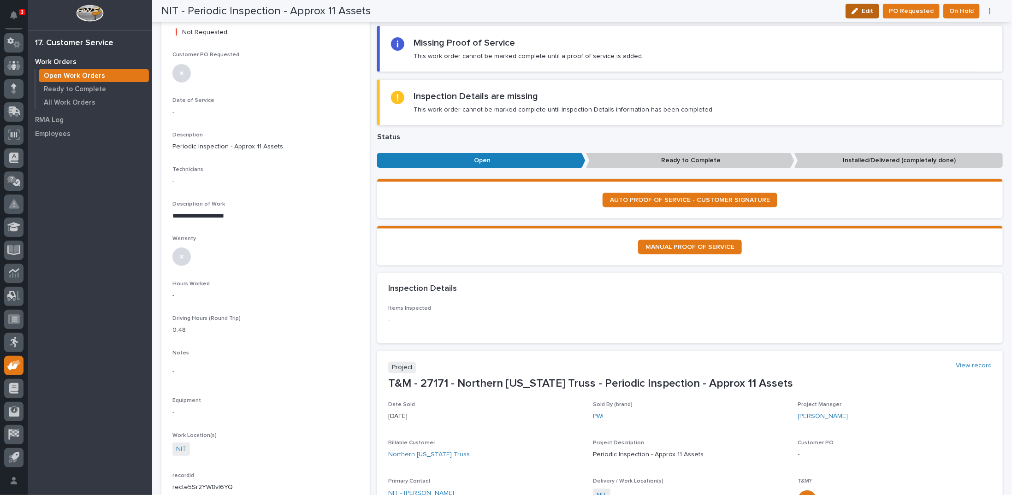
click at [862, 10] on div "button" at bounding box center [857, 11] width 10 height 6
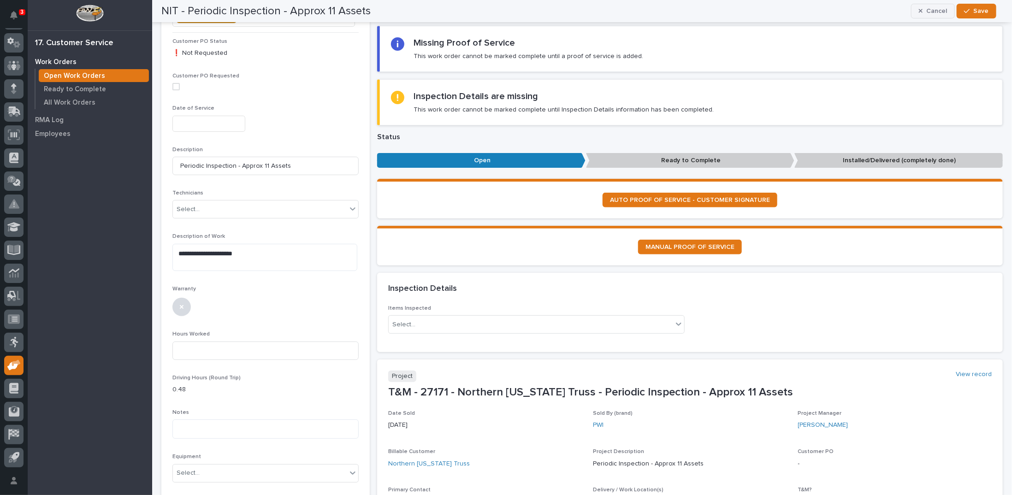
drag, startPoint x: 987, startPoint y: 9, endPoint x: 939, endPoint y: 15, distance: 48.8
click at [986, 10] on span "Save" at bounding box center [981, 11] width 15 height 8
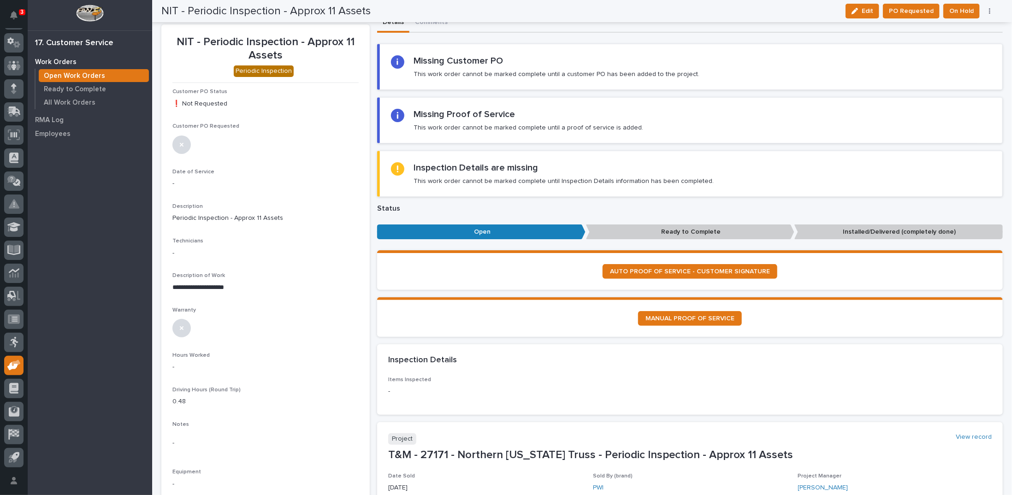
scroll to position [0, 0]
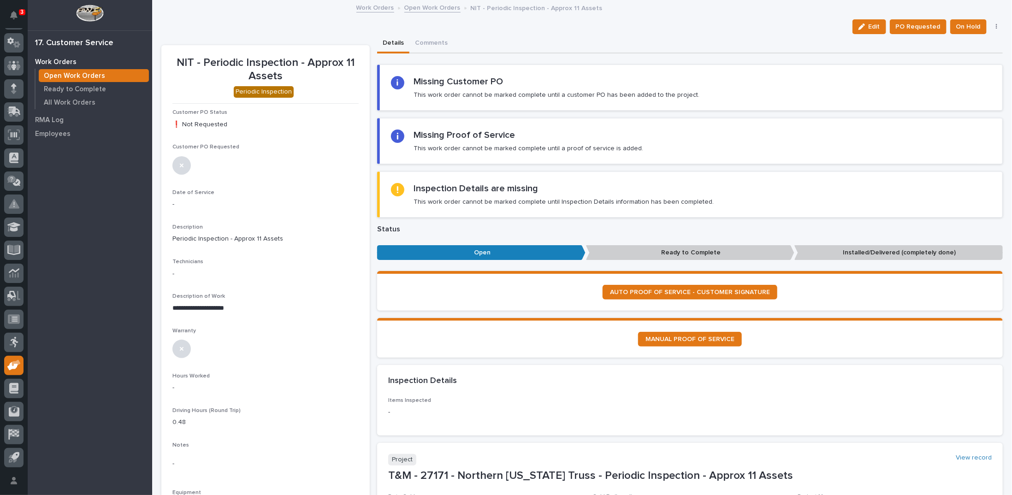
click at [410, 7] on link "Open Work Orders" at bounding box center [432, 7] width 56 height 11
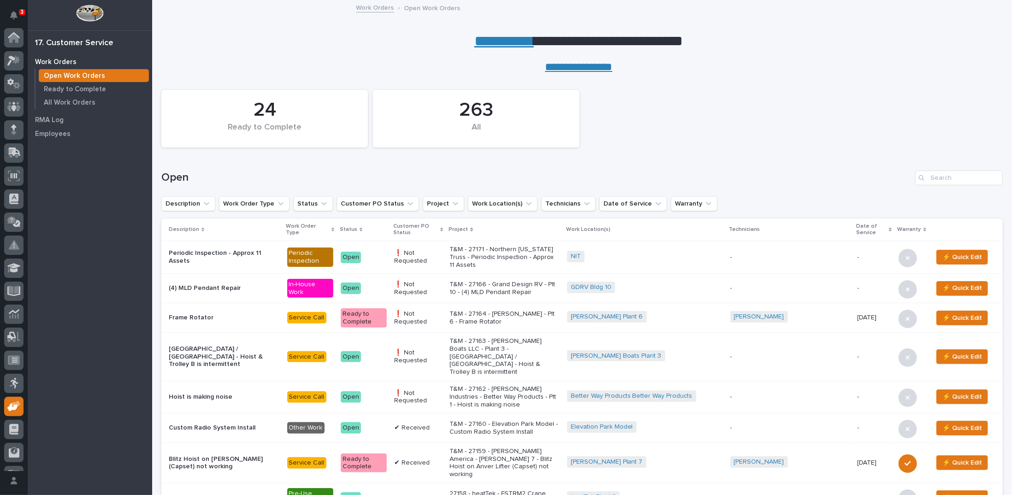
scroll to position [41, 0]
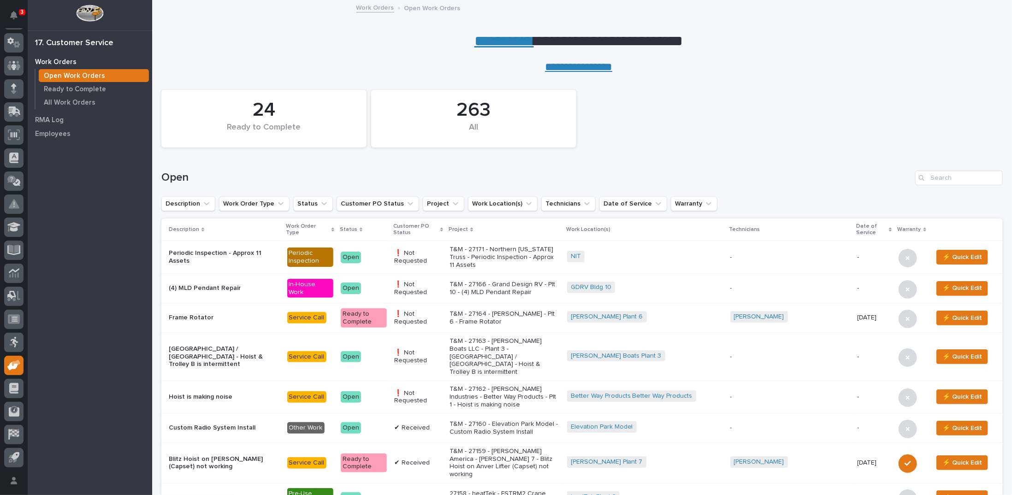
click at [326, 488] on div "Pre-Use Inspection" at bounding box center [310, 497] width 47 height 19
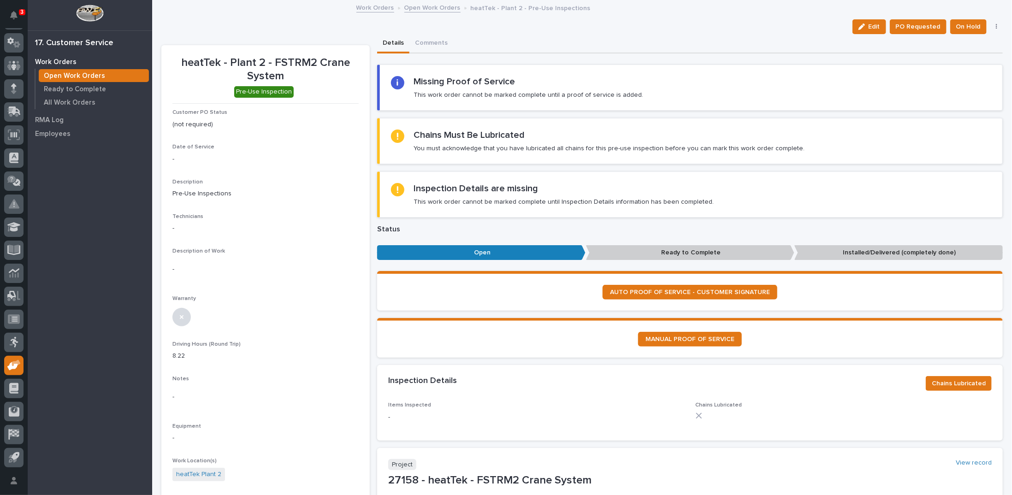
click at [430, 8] on link "Open Work Orders" at bounding box center [432, 7] width 56 height 11
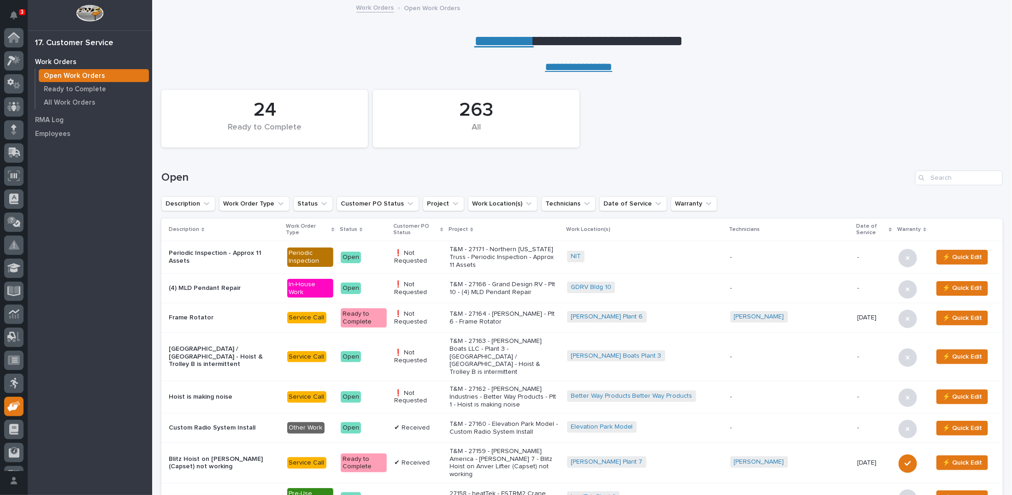
scroll to position [41, 0]
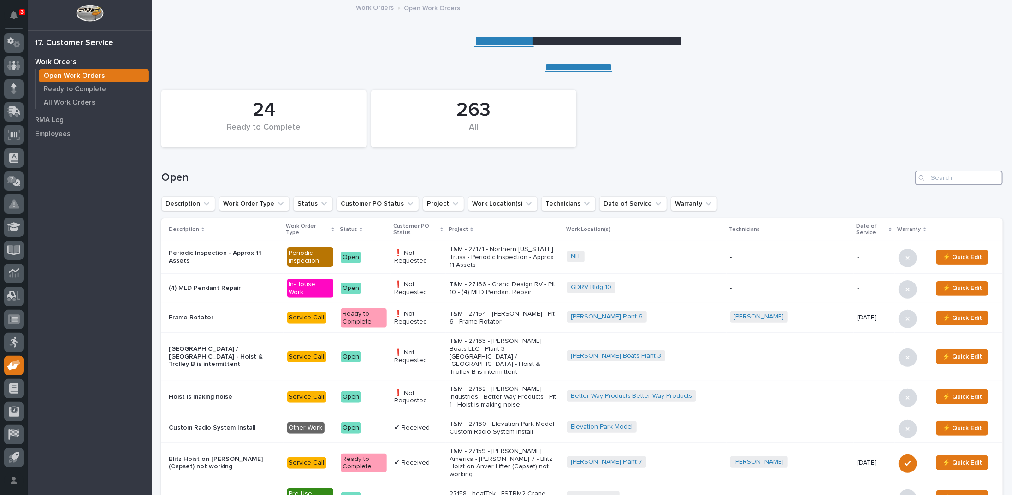
click at [950, 177] on input "Search" at bounding box center [959, 178] width 88 height 15
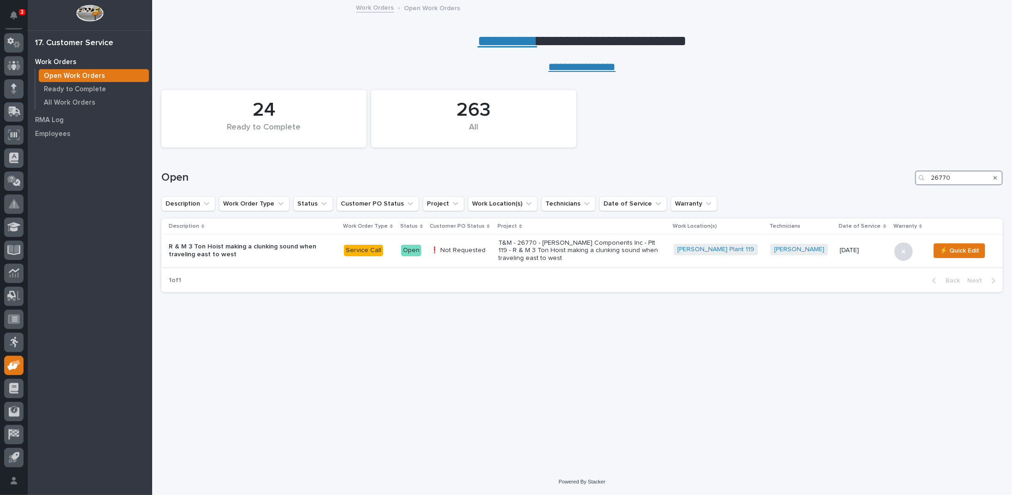
type input "26770"
click at [553, 249] on p "T&M - 26770 - [PERSON_NAME] Components Inc - Plt 119 - R & M 3 Ton Hoist making…" at bounding box center [578, 250] width 161 height 23
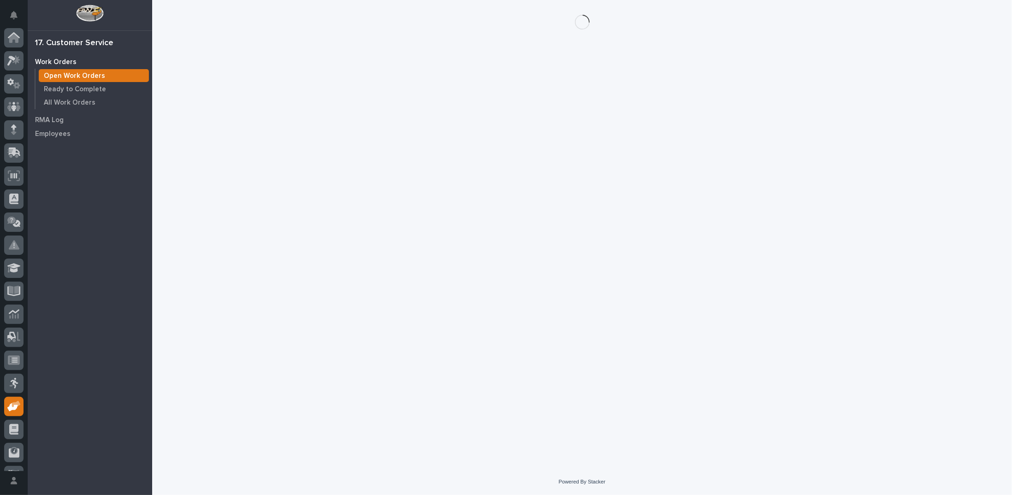
scroll to position [41, 0]
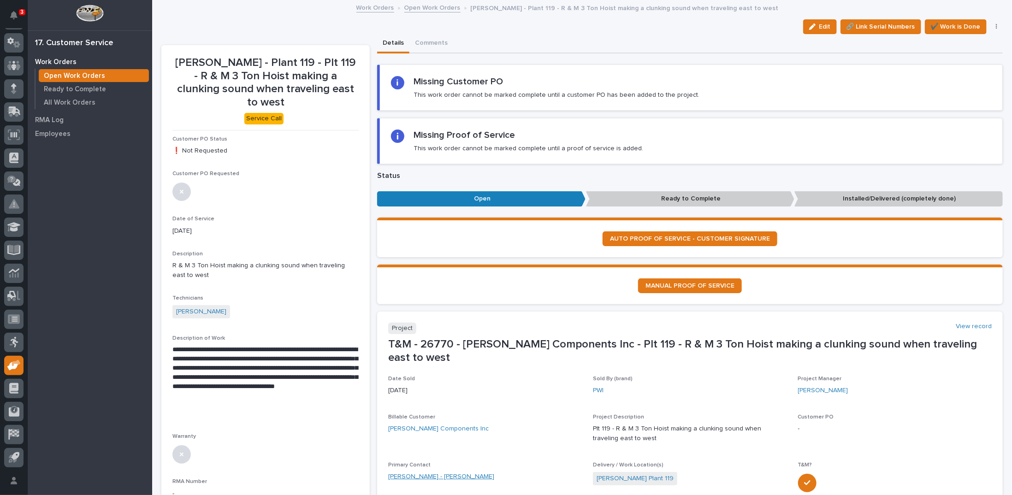
click at [432, 472] on link "[PERSON_NAME] - [PERSON_NAME]" at bounding box center [441, 477] width 106 height 10
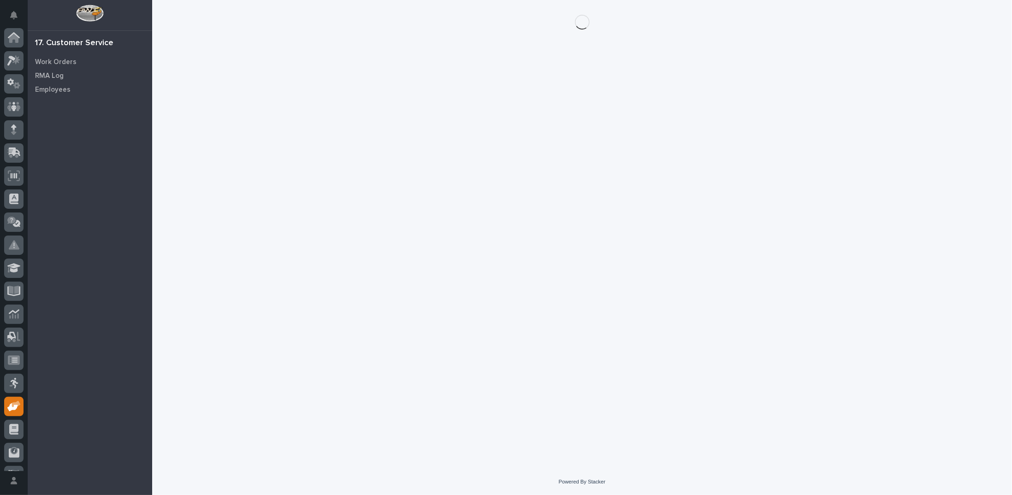
scroll to position [41, 0]
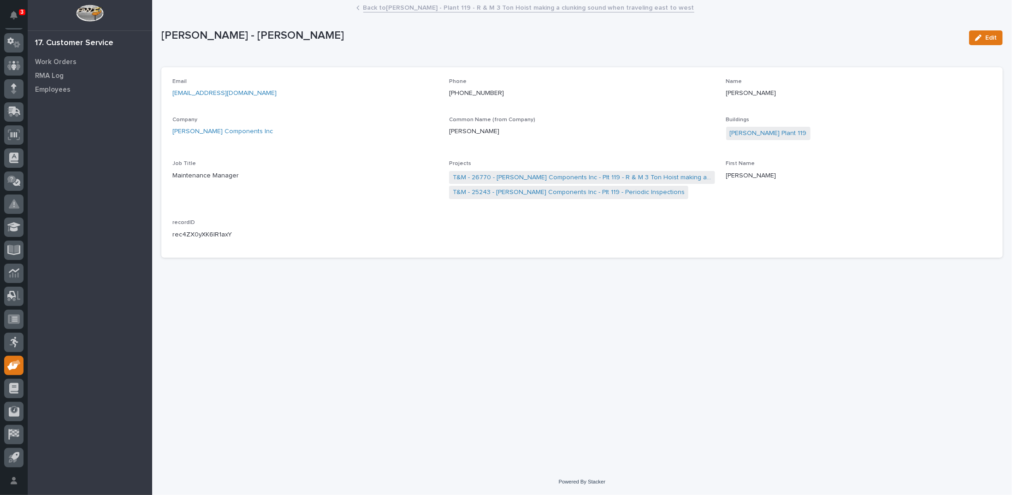
click at [411, 6] on link "Back to [PERSON_NAME] - Plant 119 - R & M 3 Ton Hoist making a clunking sound w…" at bounding box center [528, 7] width 331 height 11
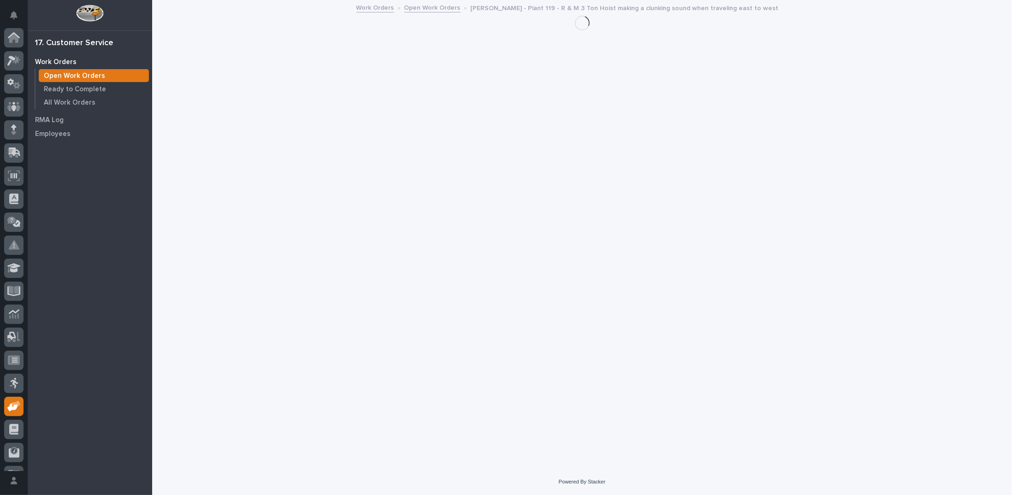
scroll to position [41, 0]
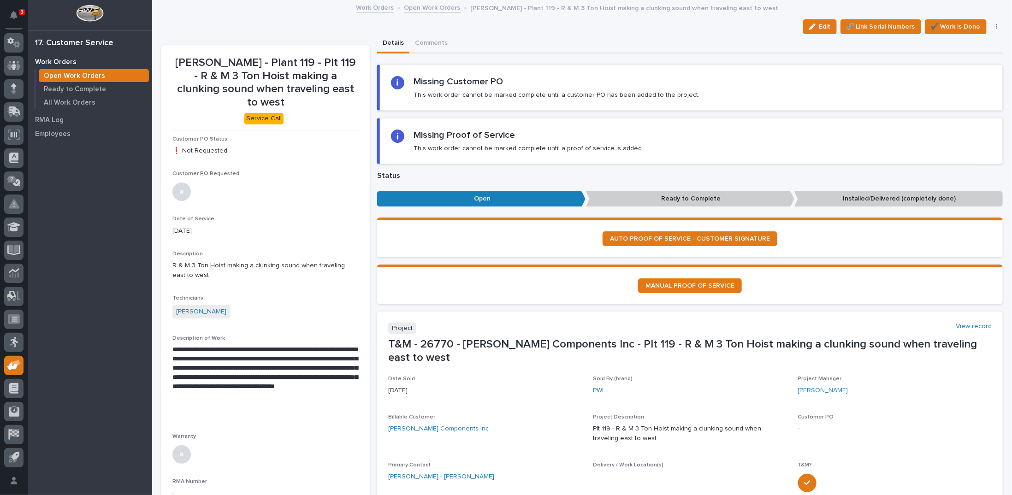
click at [439, 9] on link "Open Work Orders" at bounding box center [432, 7] width 56 height 11
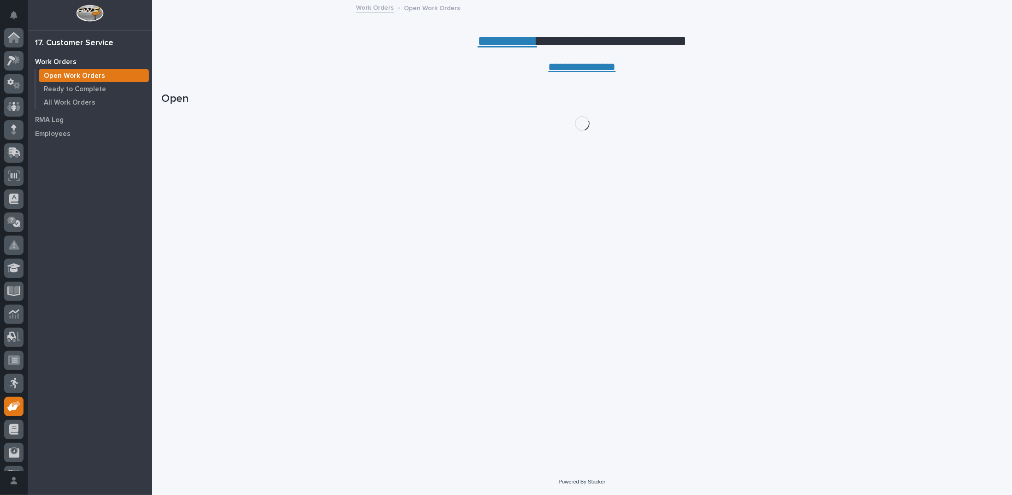
scroll to position [41, 0]
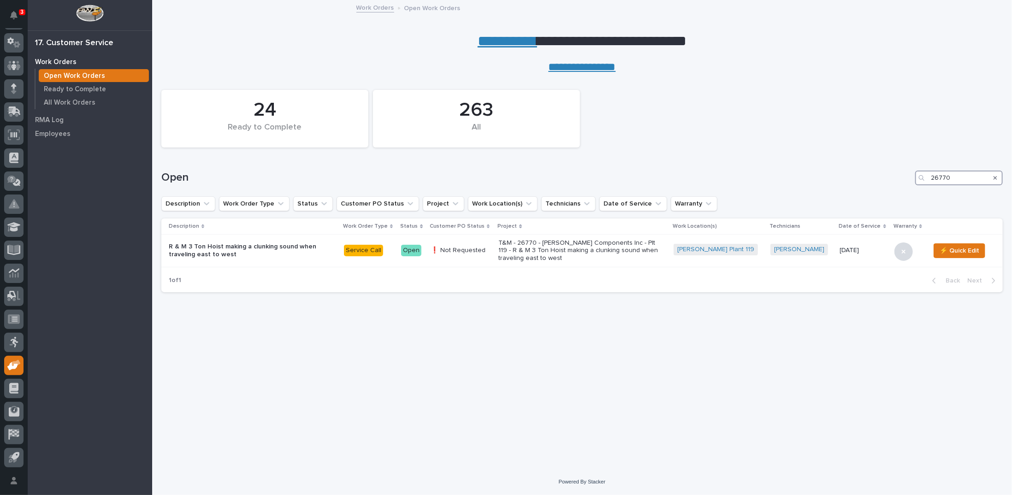
drag, startPoint x: 952, startPoint y: 175, endPoint x: 880, endPoint y: 166, distance: 72.5
click at [890, 168] on div "Open 26770" at bounding box center [581, 174] width 841 height 44
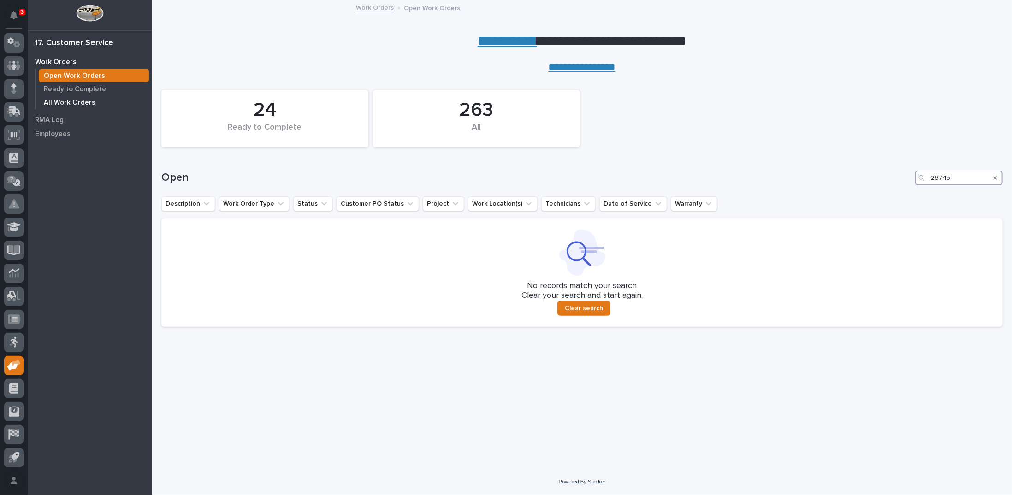
type input "26745"
click at [81, 102] on p "All Work Orders" at bounding box center [70, 103] width 52 height 8
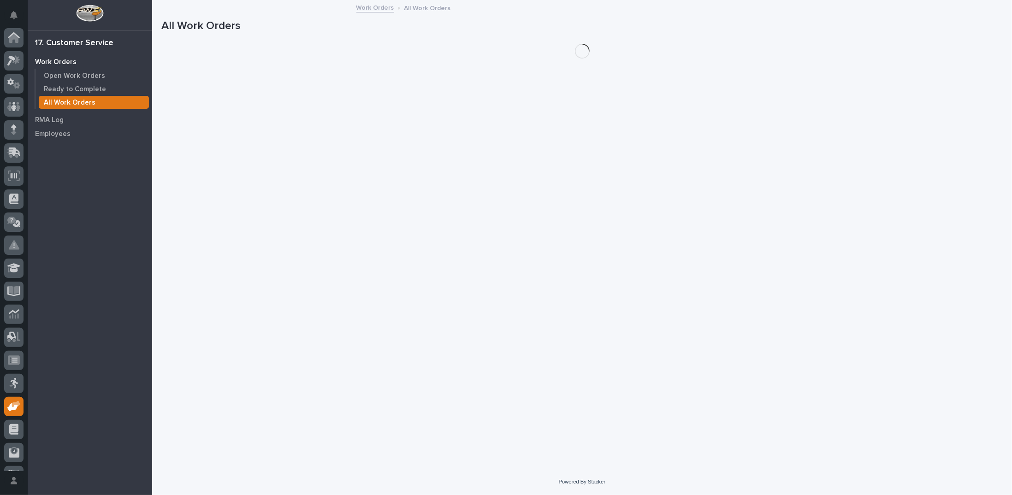
scroll to position [41, 0]
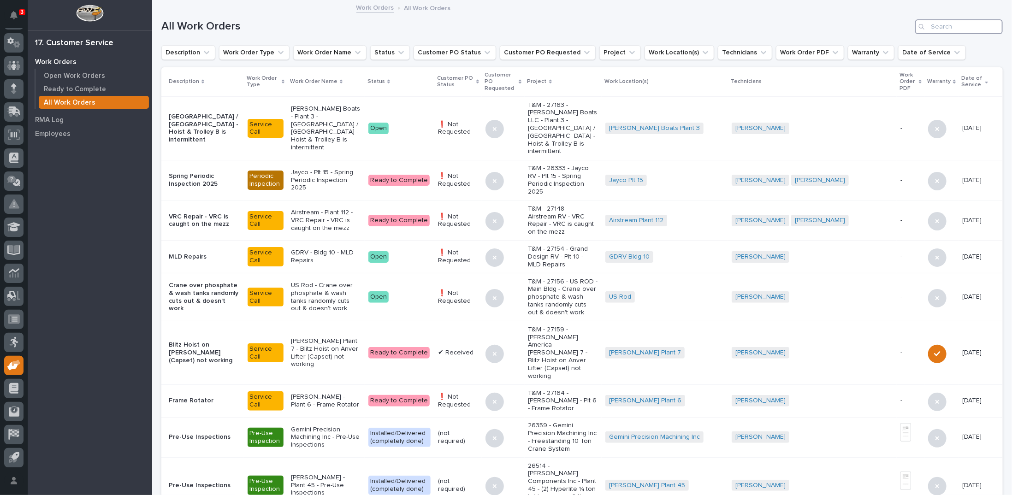
click at [951, 28] on input "Search" at bounding box center [959, 26] width 88 height 15
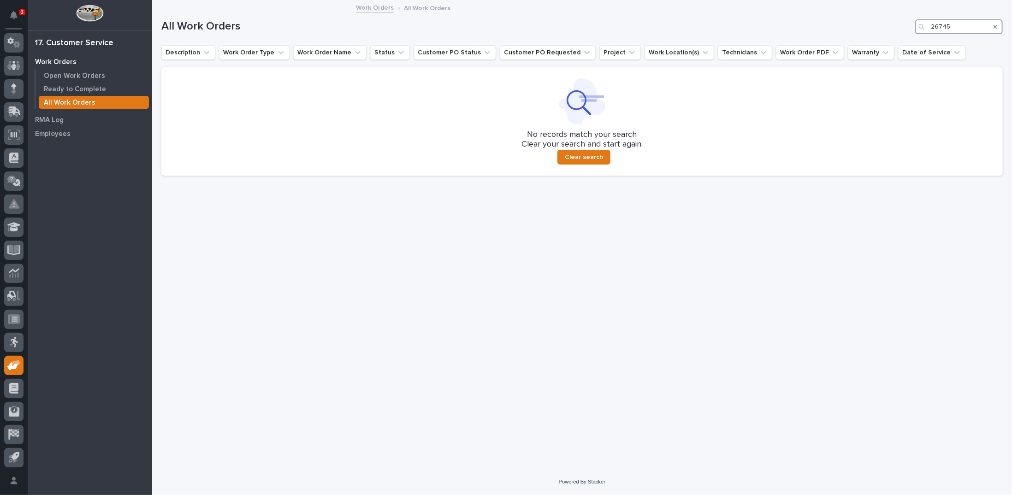
drag, startPoint x: 943, startPoint y: 24, endPoint x: 970, endPoint y: 24, distance: 27.2
click at [970, 24] on input "26745" at bounding box center [959, 26] width 88 height 15
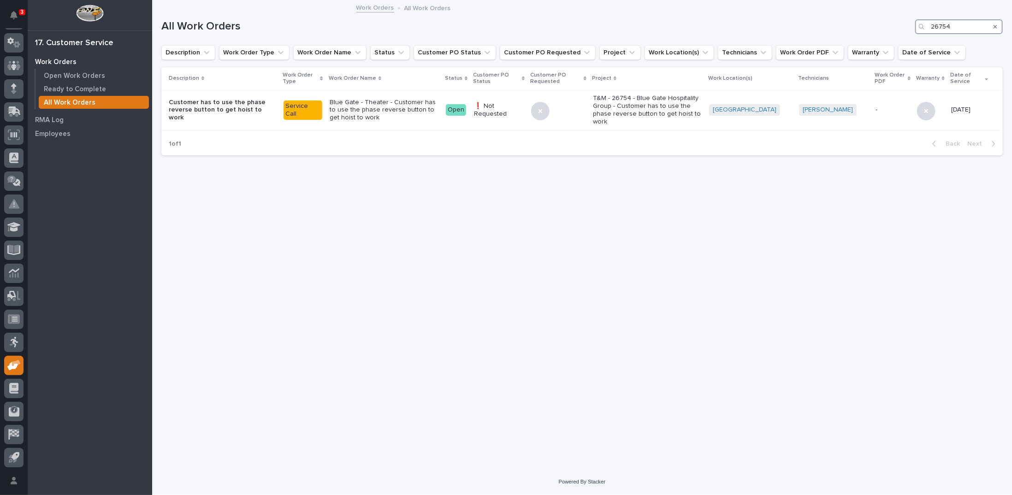
type input "26754"
click at [383, 101] on p "Blue Gate - Theater - Customer has to use the phase reverse button to get hoist…" at bounding box center [384, 110] width 109 height 23
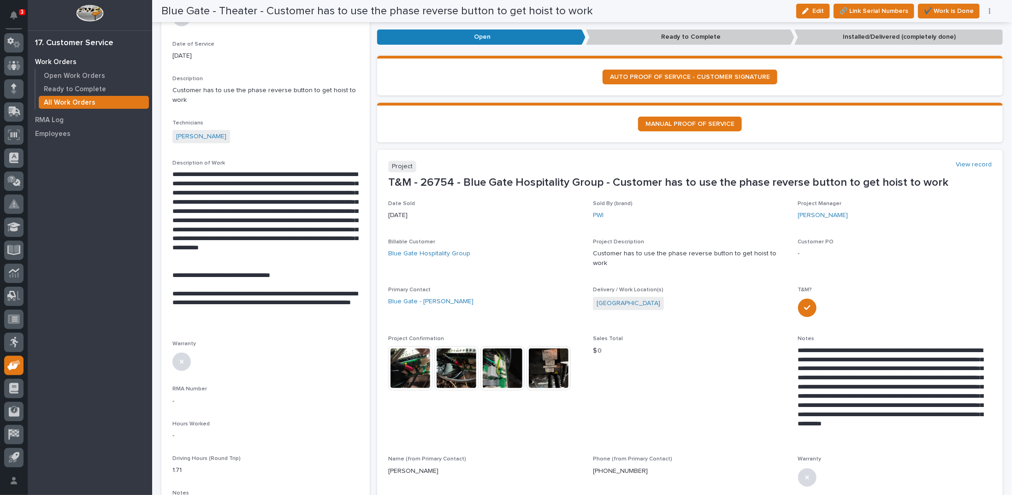
scroll to position [184, 0]
